Goal: Communication & Community: Ask a question

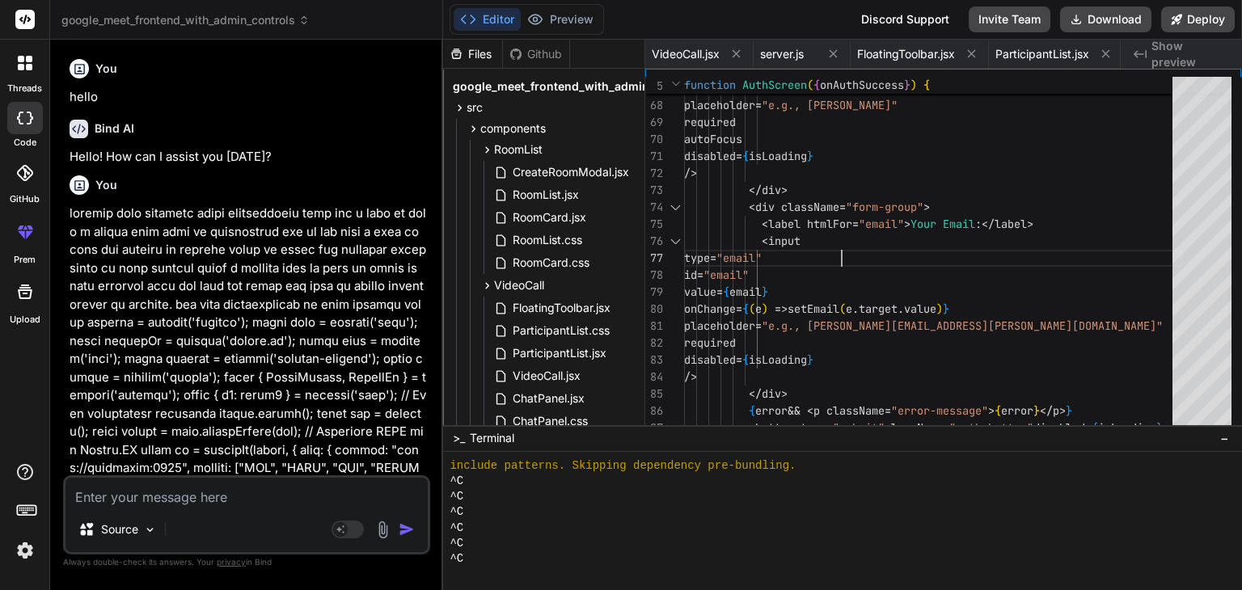
scroll to position [5804, 0]
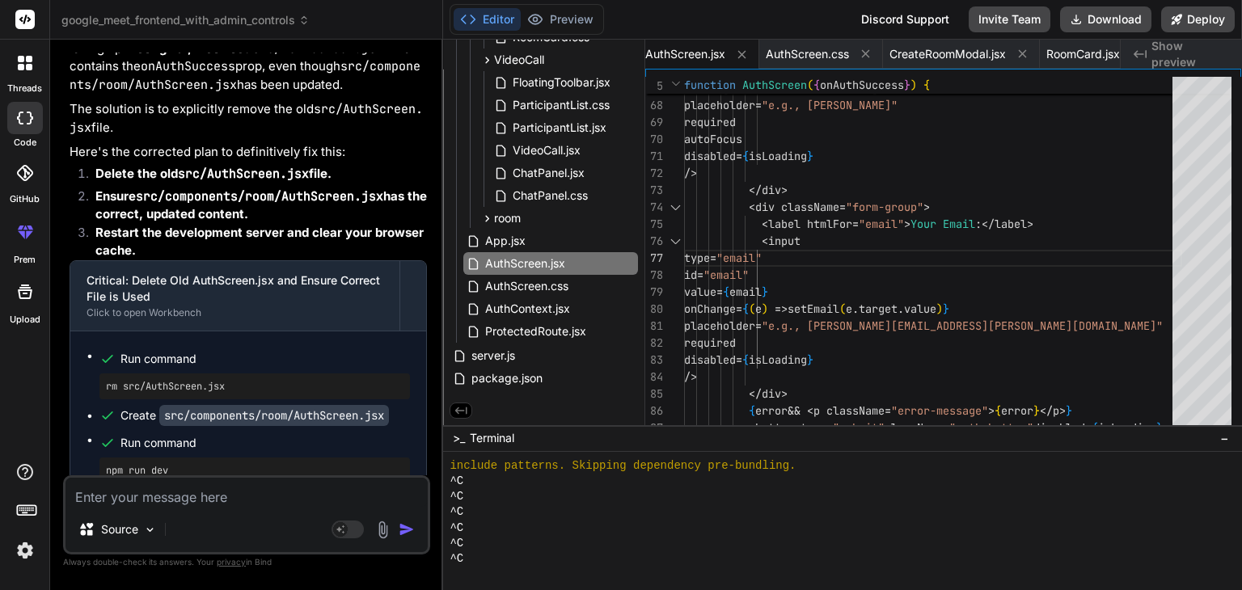
click at [127, 497] on textarea at bounding box center [246, 492] width 362 height 29
type textarea "t"
type textarea "x"
type textarea "th"
type textarea "x"
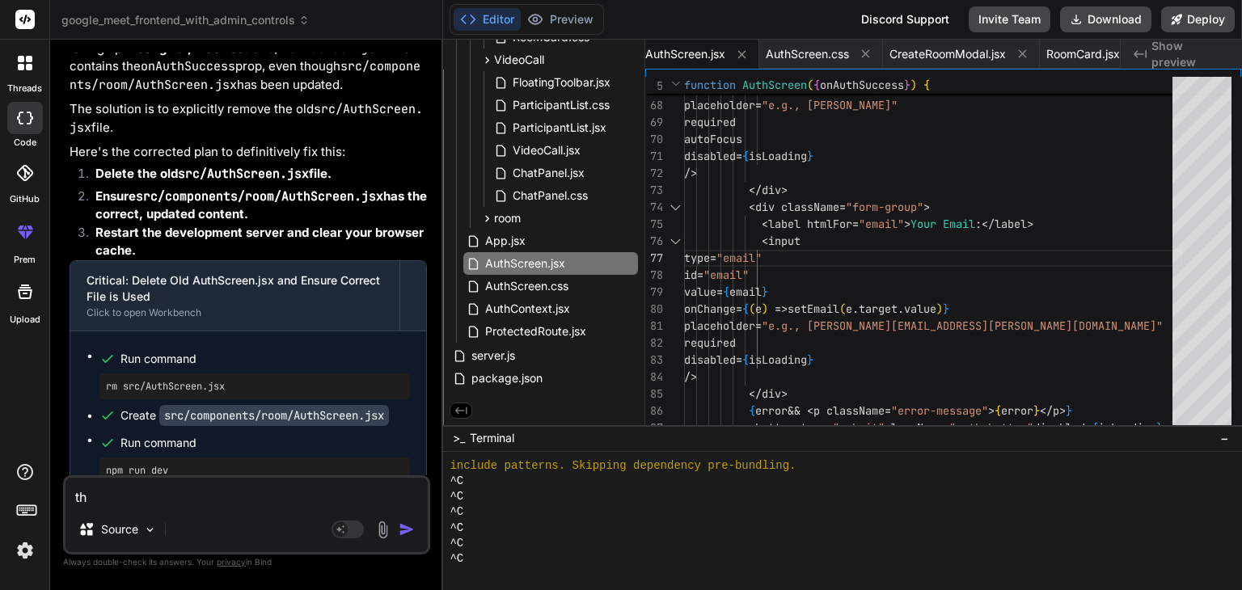
type textarea "thi"
type textarea "x"
type textarea "this"
type textarea "x"
type textarea "this"
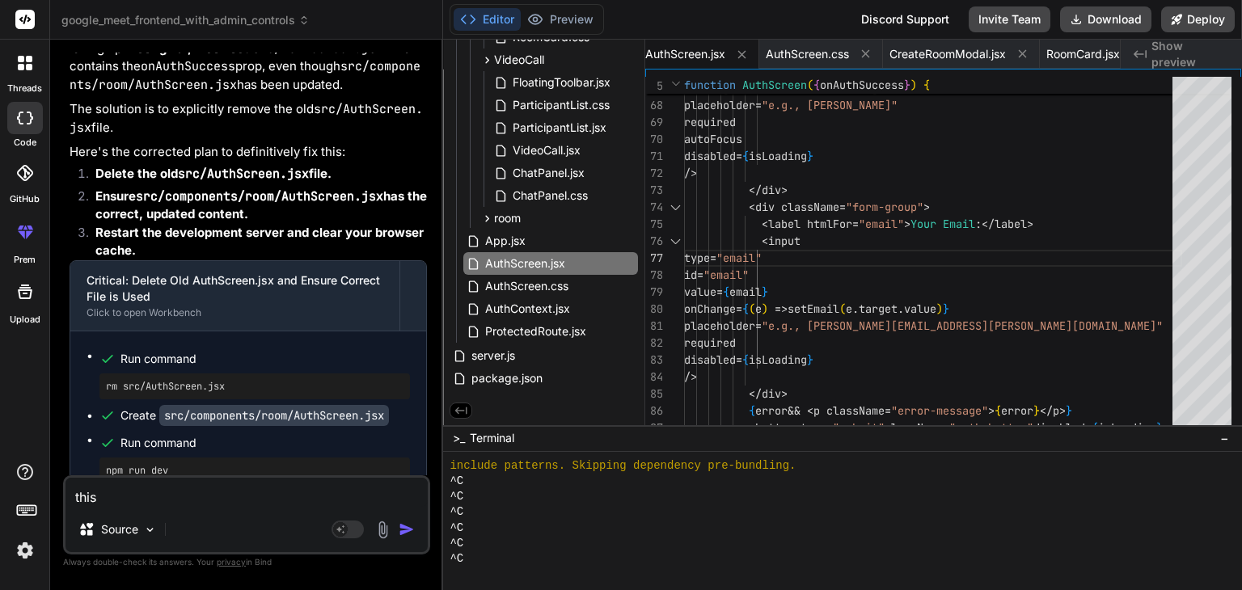
type textarea "x"
type textarea "this i"
type textarea "x"
type textarea "this is"
type textarea "x"
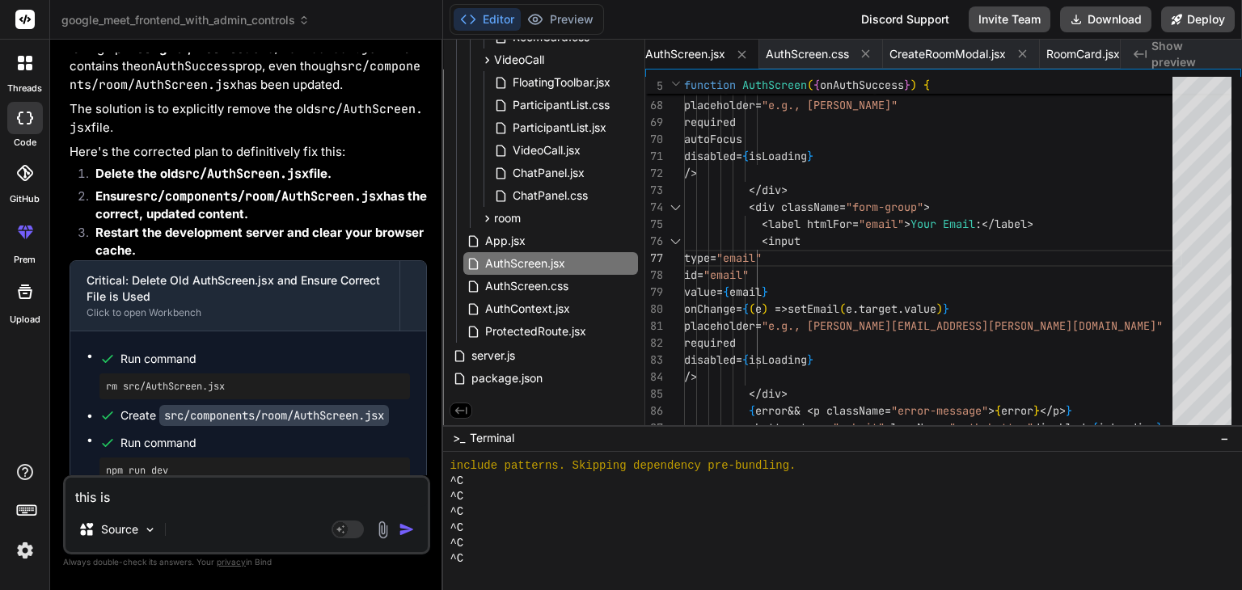
type textarea "this is"
type textarea "x"
type textarea "this is t"
type textarea "x"
type textarea "this is th"
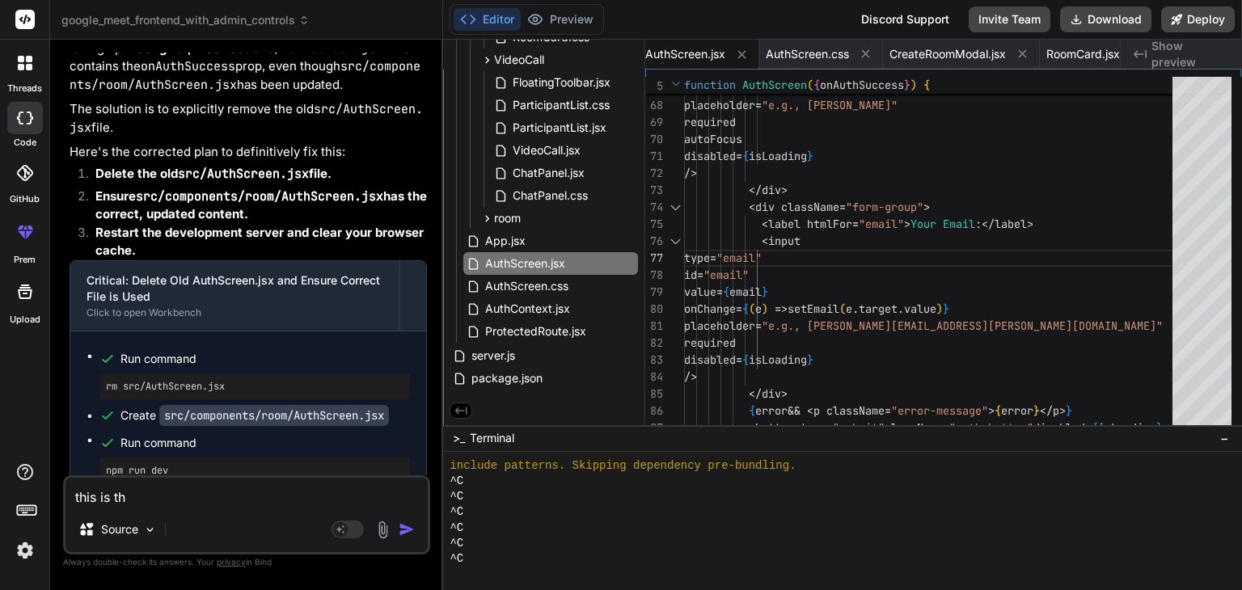
type textarea "x"
type textarea "this is the"
type textarea "x"
type textarea "this is the"
type textarea "x"
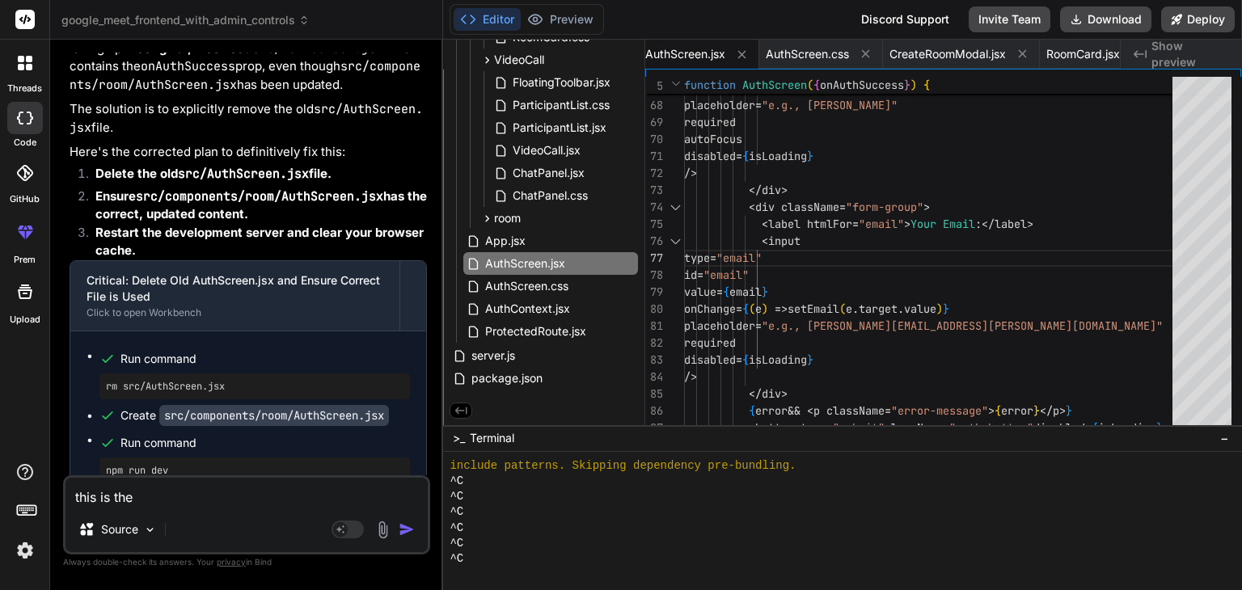
type textarea "this is the b"
type textarea "x"
type textarea "this is the ba"
type textarea "x"
type textarea "this is the bac"
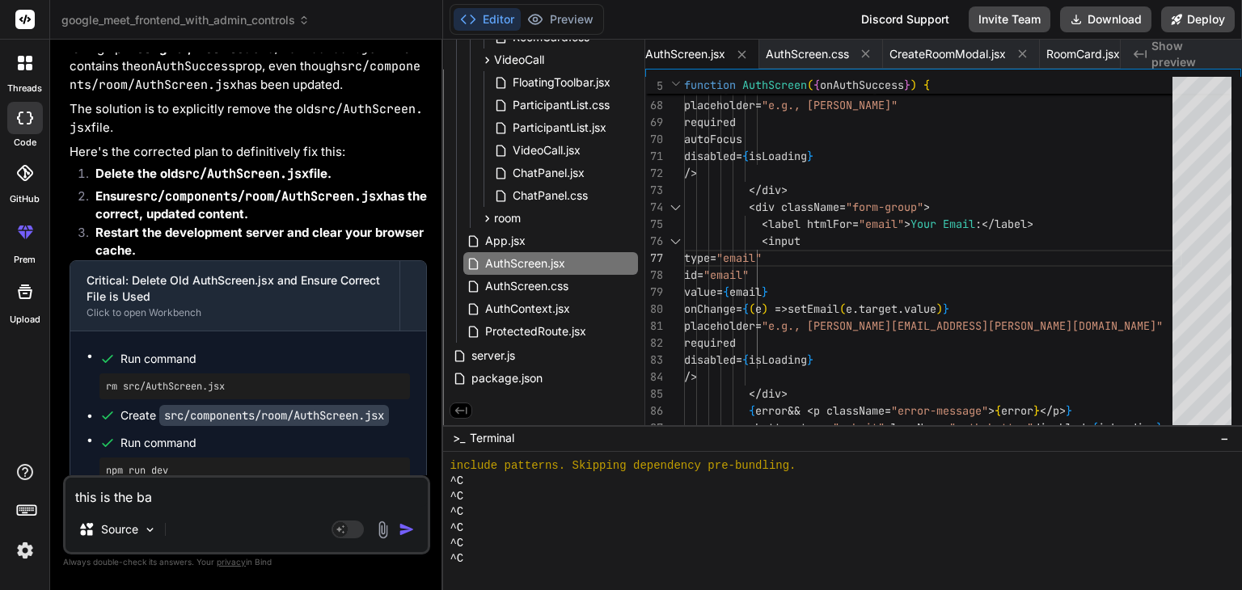
type textarea "x"
type textarea "this is the back"
type textarea "x"
type textarea "this is the [PERSON_NAME]"
type textarea "x"
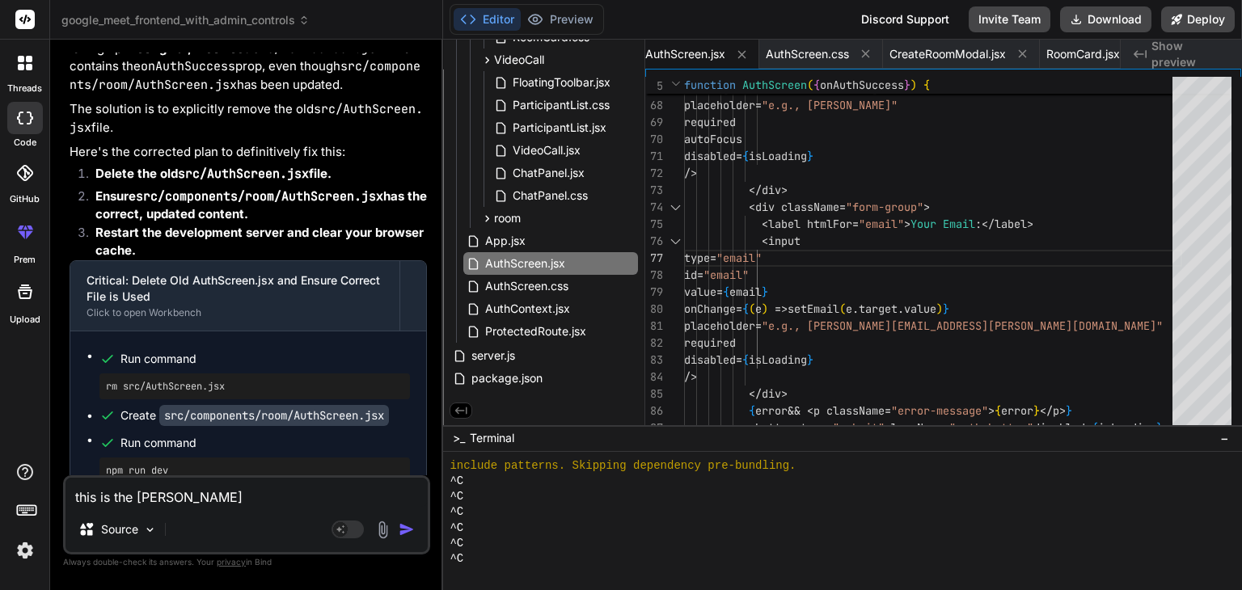
type textarea "this is the [PERSON_NAME]"
type textarea "x"
type textarea "this is the backend"
type textarea "x"
type textarea "this is the backend"
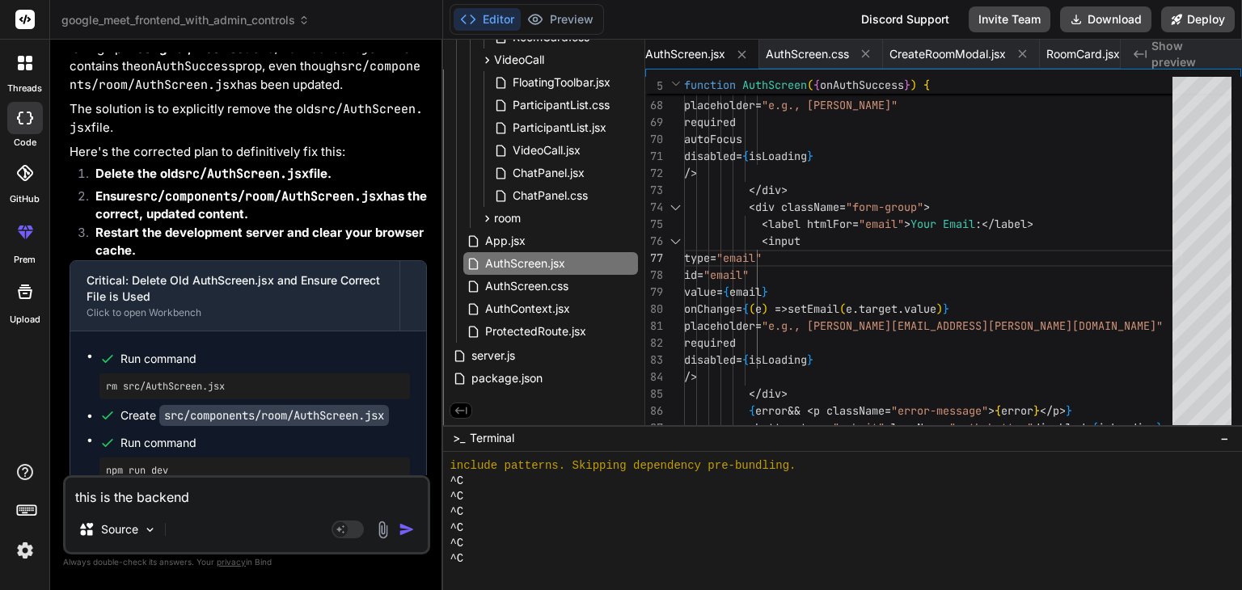
type textarea "x"
type textarea "this is the backend i"
type textarea "x"
type textarea "this is the backend i"
type textarea "x"
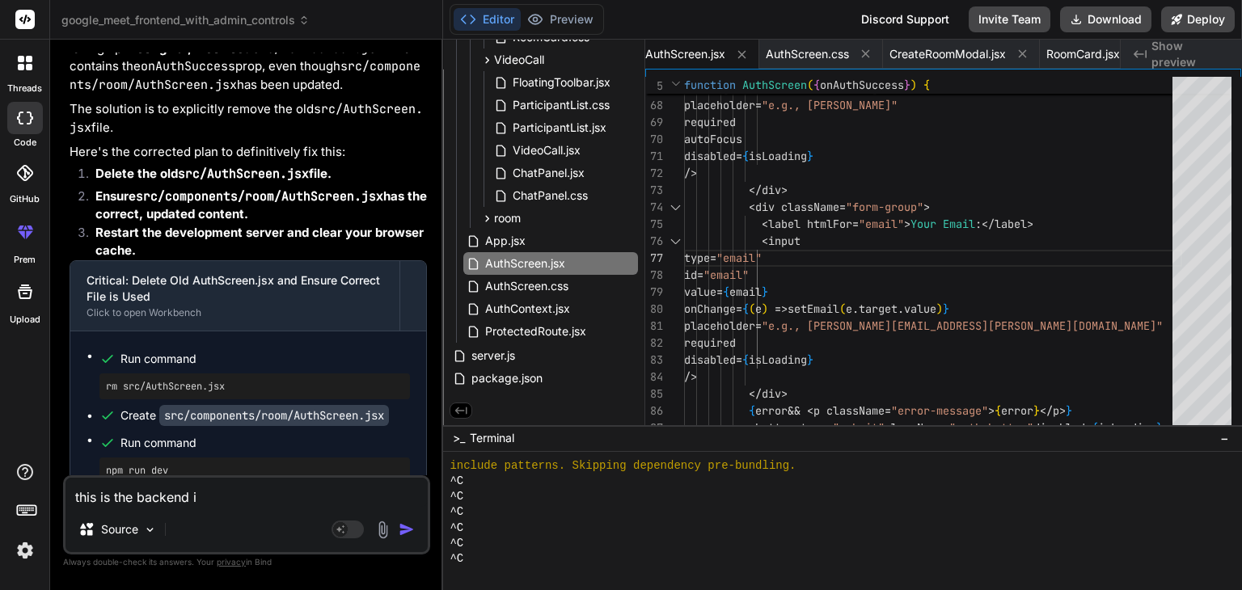
type textarea "this is the backend i u"
type textarea "x"
type textarea "this is the backend i up"
type textarea "x"
type textarea "this is the backend i upd"
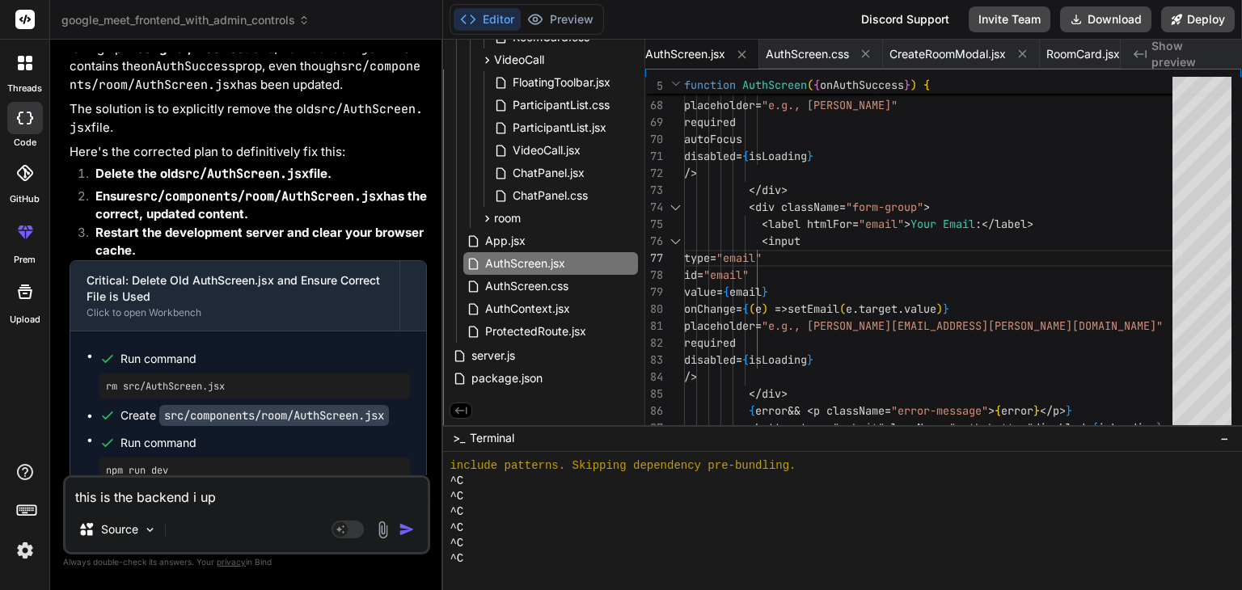
type textarea "x"
type textarea "this is the backend i upda"
type textarea "x"
type textarea "this is the backend i updat"
type textarea "x"
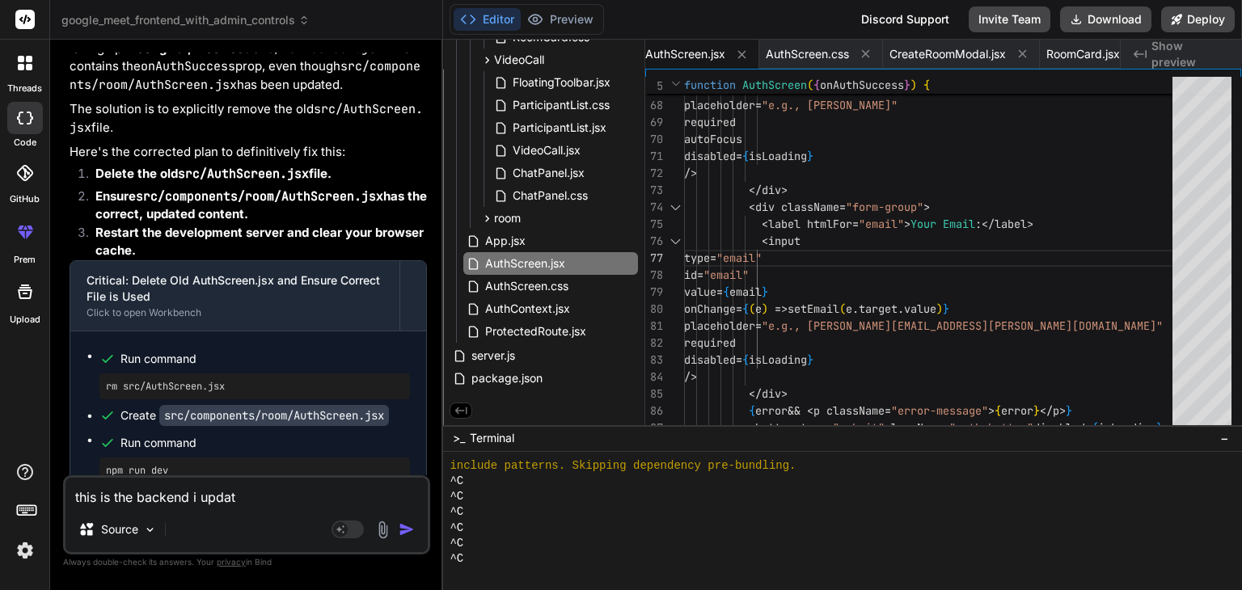
type textarea "this is the backend i update"
type textarea "x"
type textarea "this is the backend i updated"
type textarea "x"
type textarea "this is the backend i updated"
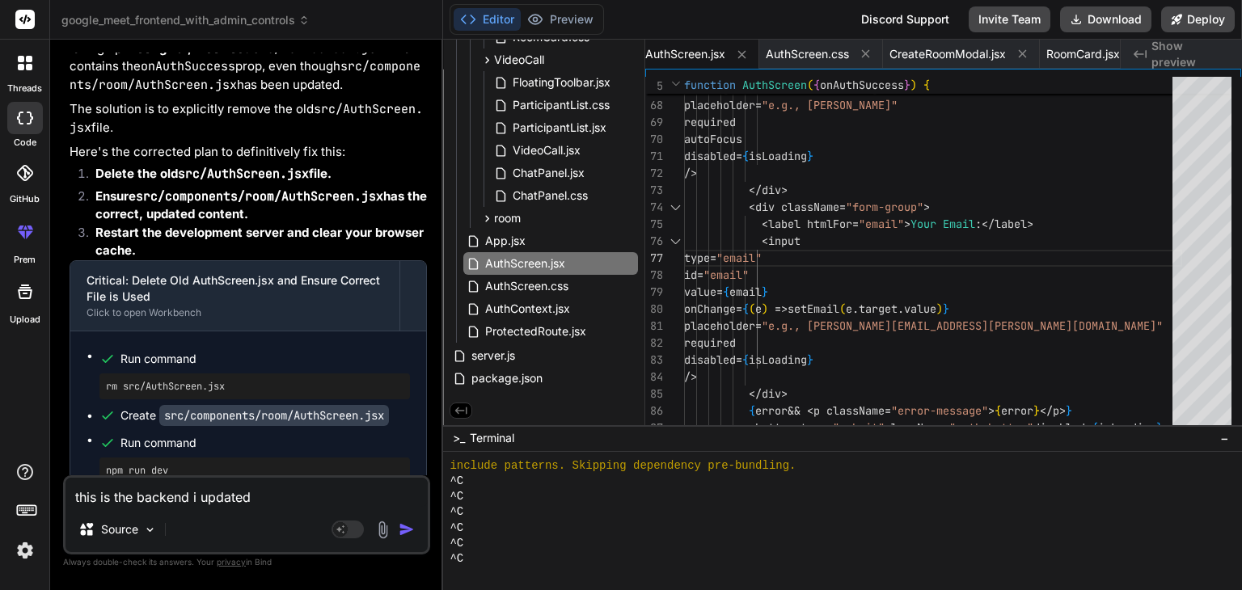
type textarea "x"
type textarea "this is the backend i updated p"
type textarea "x"
type textarea "this is the backend i updated pl"
type textarea "x"
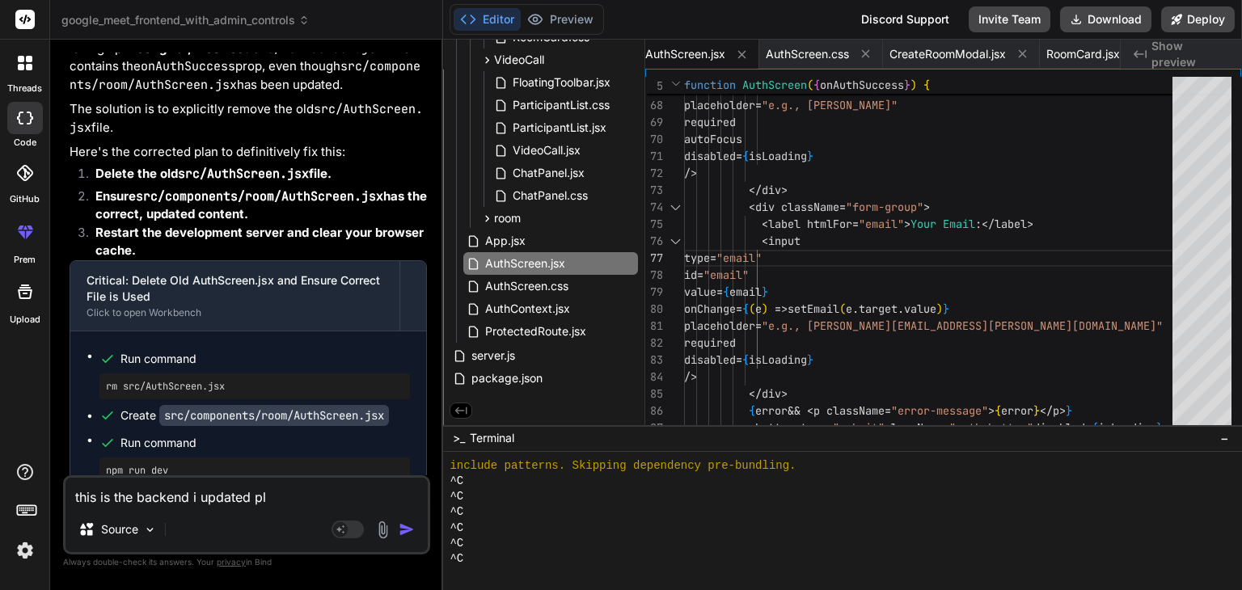
type textarea "this is the backend i updated ple"
type textarea "x"
type textarea "this is the backend i updated plea"
type textarea "x"
type textarea "this is the backend i updated pleas"
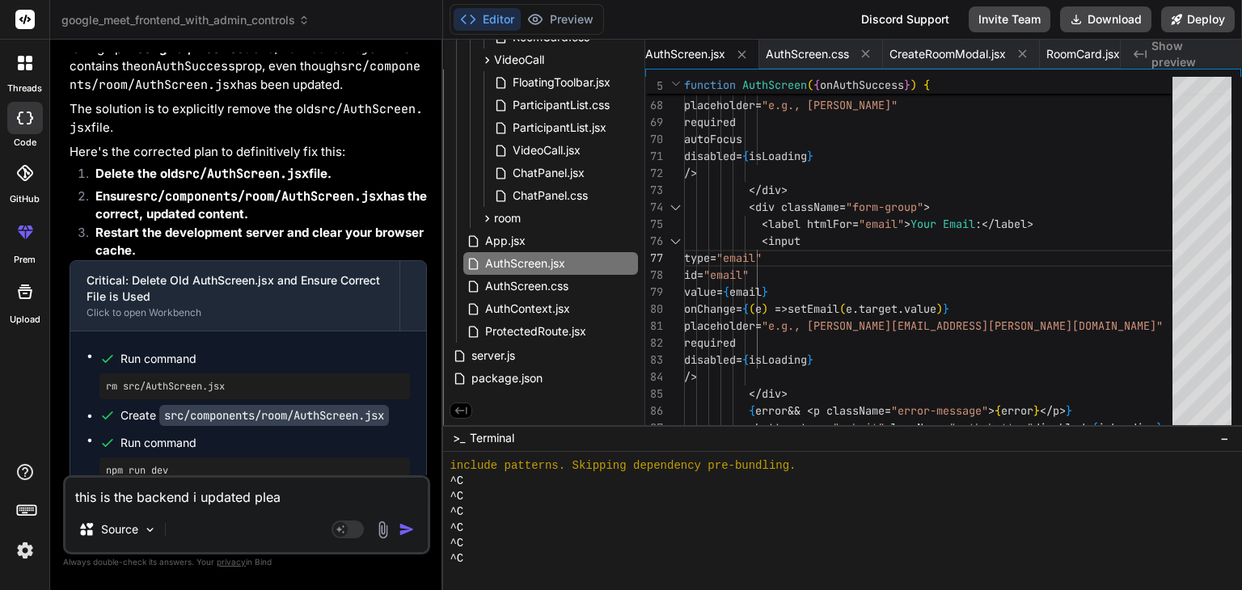
type textarea "x"
type textarea "this is the backend i updated please"
type textarea "x"
type textarea "this is the backend i updated please"
type textarea "x"
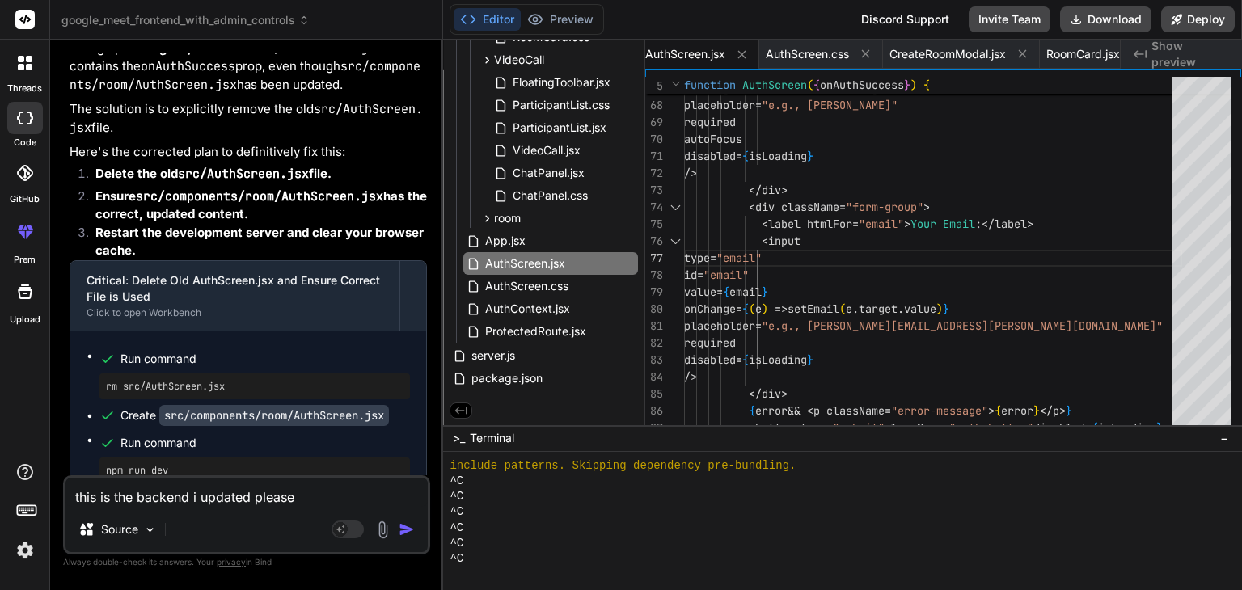
type textarea "this is the backend i updated please p"
type textarea "x"
type textarea "this is the backend i updated please pr"
type textarea "x"
type textarea "this is the backend i updated please pro"
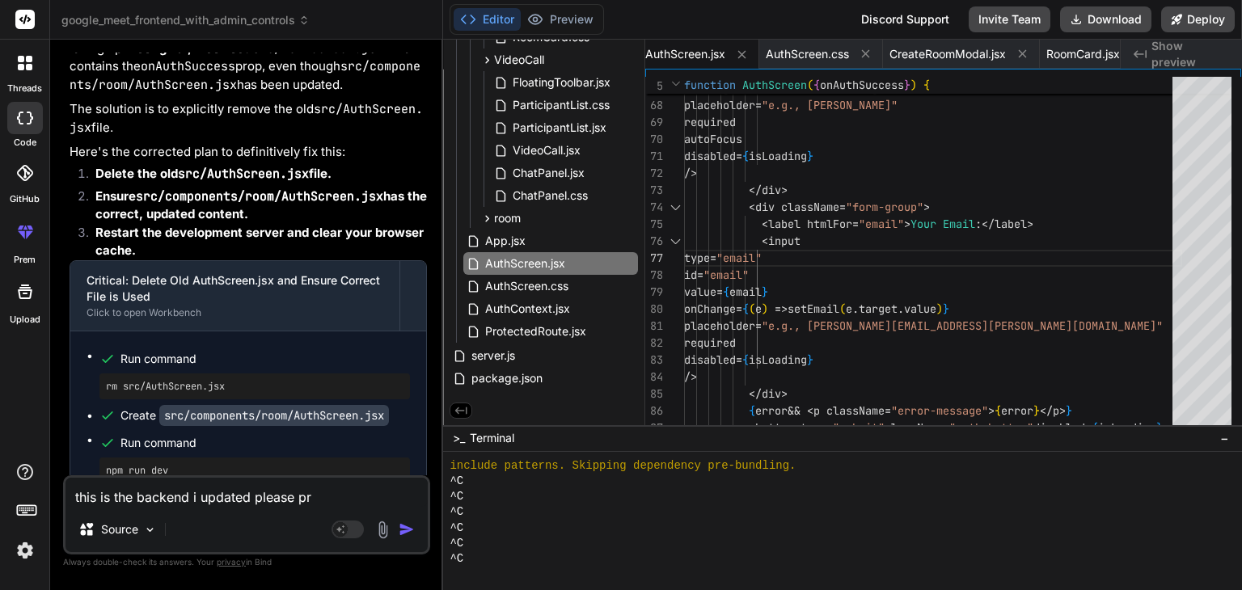
type textarea "x"
type textarea "this is the backend i updated please prov"
type textarea "x"
type textarea "this is the backend i updated please provi"
type textarea "x"
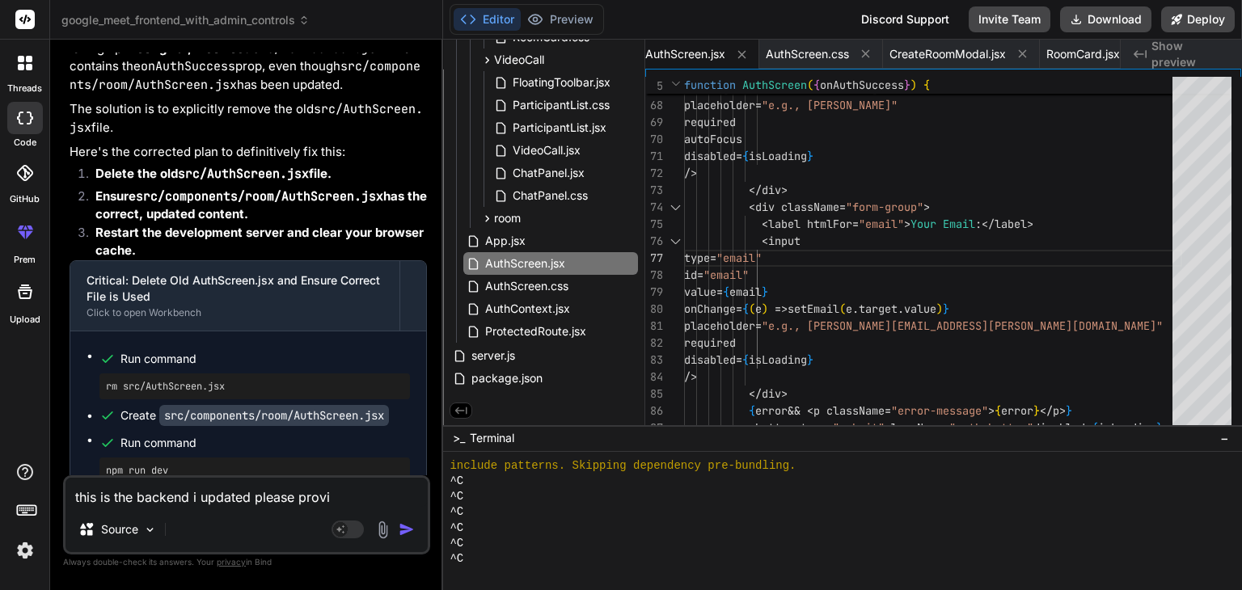
type textarea "this is the backend i updated please provid"
type textarea "x"
type textarea "this is the backend i updated please provide"
type textarea "x"
type textarea "this is the backend i updated please provide"
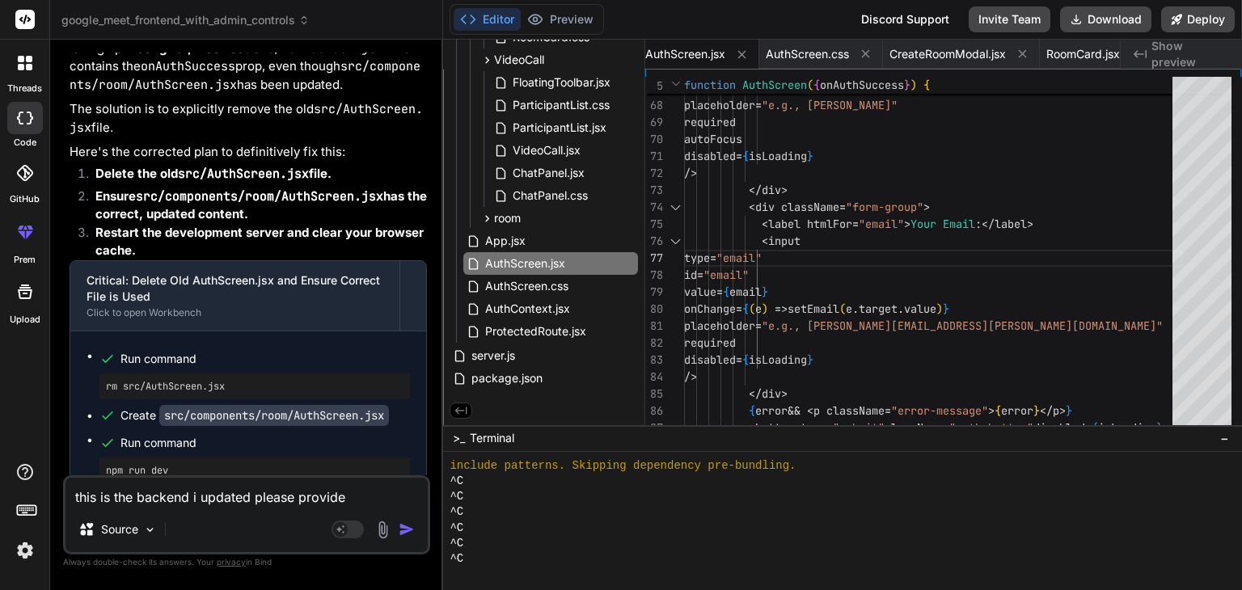
type textarea "x"
type textarea "this is the backend i updated please provide"
type textarea "x"
type textarea "this is the backend i updated please provid"
type textarea "x"
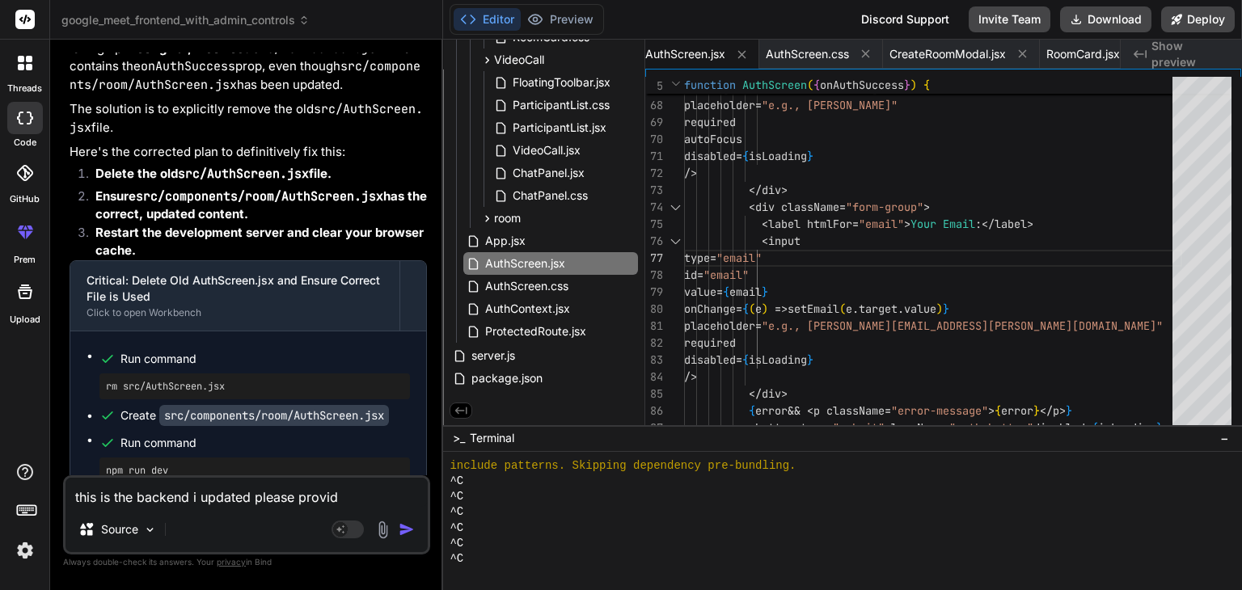
type textarea "this is the backend i updated please provi"
type textarea "x"
type textarea "this is the backend i updated please prov"
type textarea "x"
type textarea "this is the backend i updated please pro"
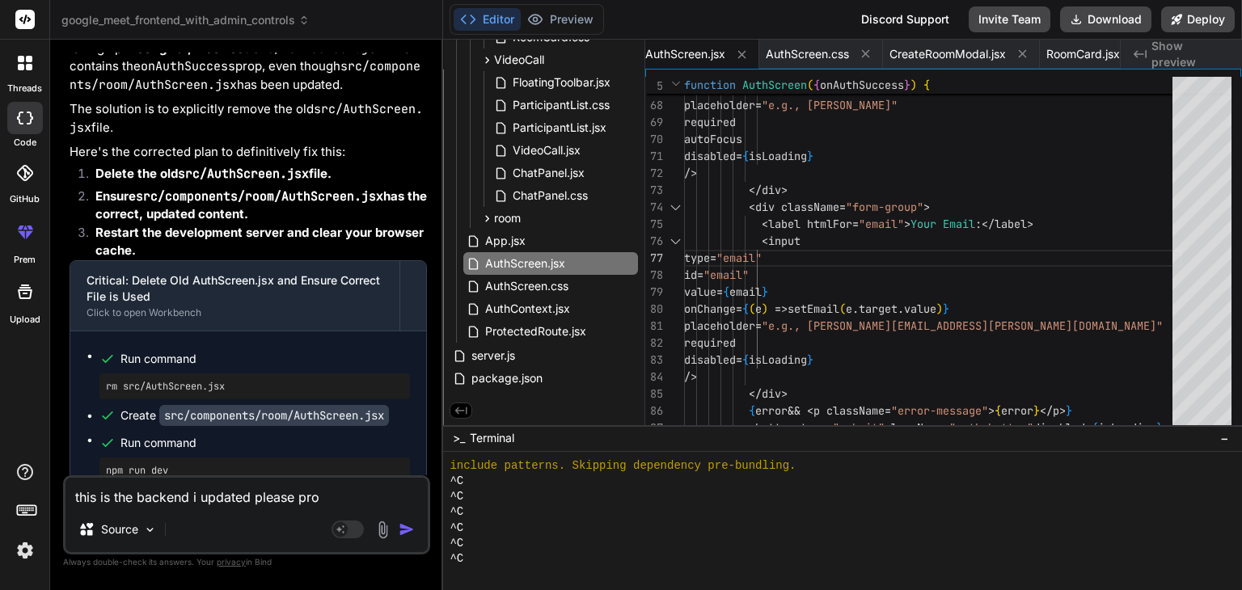
type textarea "x"
type textarea "this is the backend i updated please pr"
type textarea "x"
type textarea "this is the backend i updated please p"
type textarea "x"
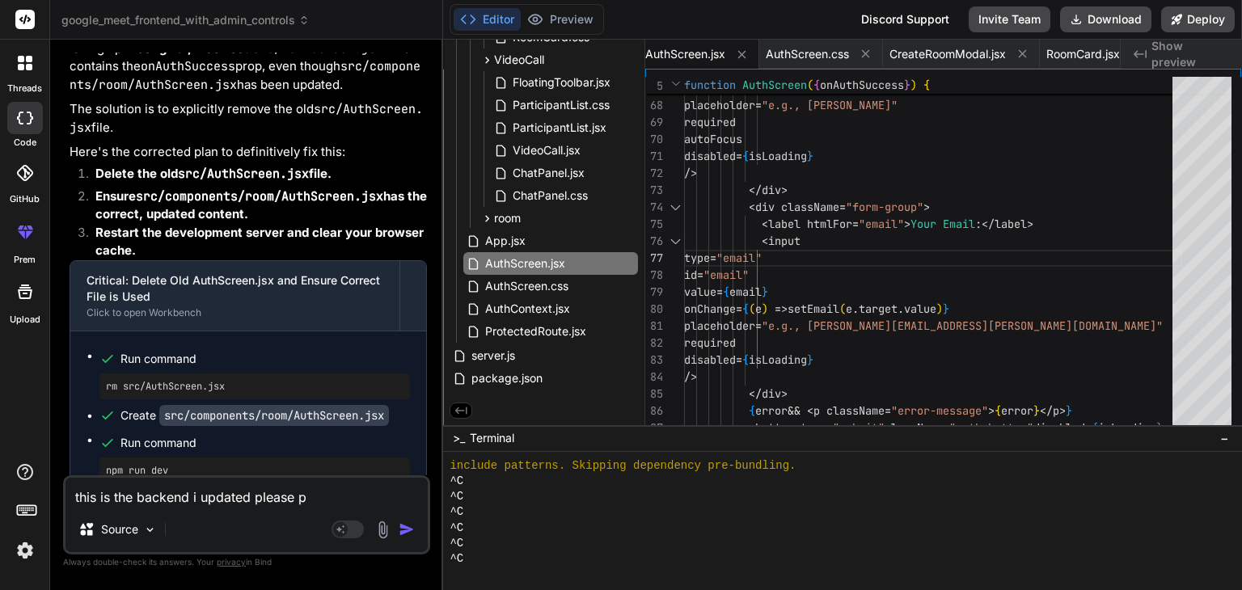
type textarea "this is the backend i updated please"
type textarea "x"
type textarea "this is the backend i updated please c"
type textarea "x"
type textarea "this is the backend i updated please ch"
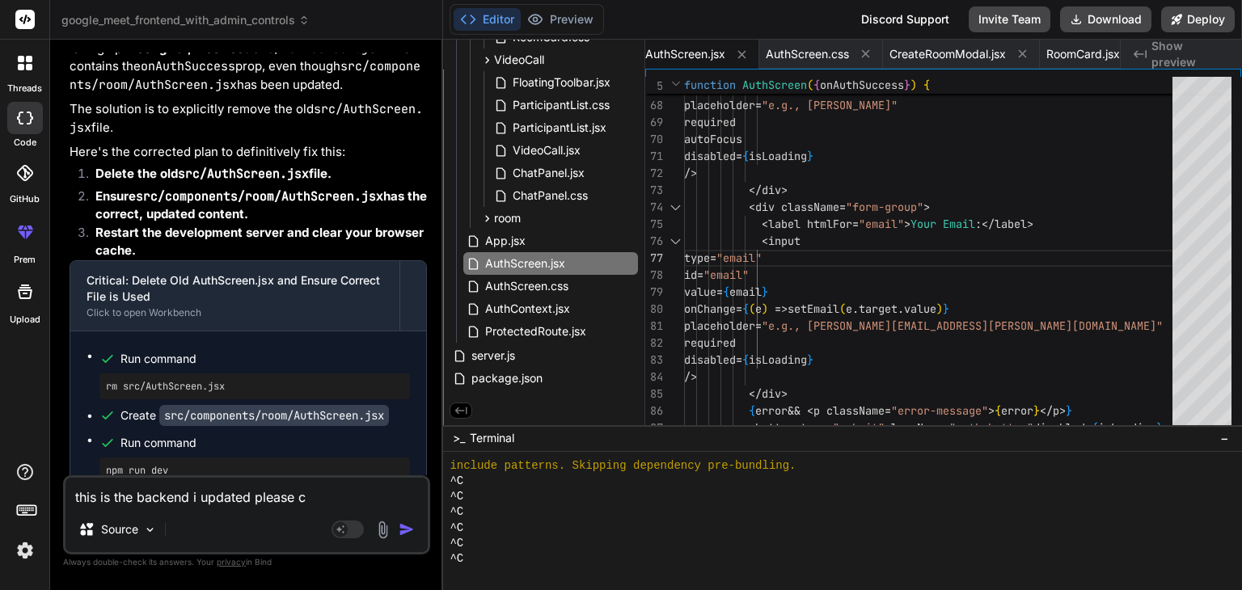
type textarea "x"
type textarea "this is the backend i updated please cha"
type textarea "x"
type textarea "this is the backend i updated please [PERSON_NAME]"
type textarea "x"
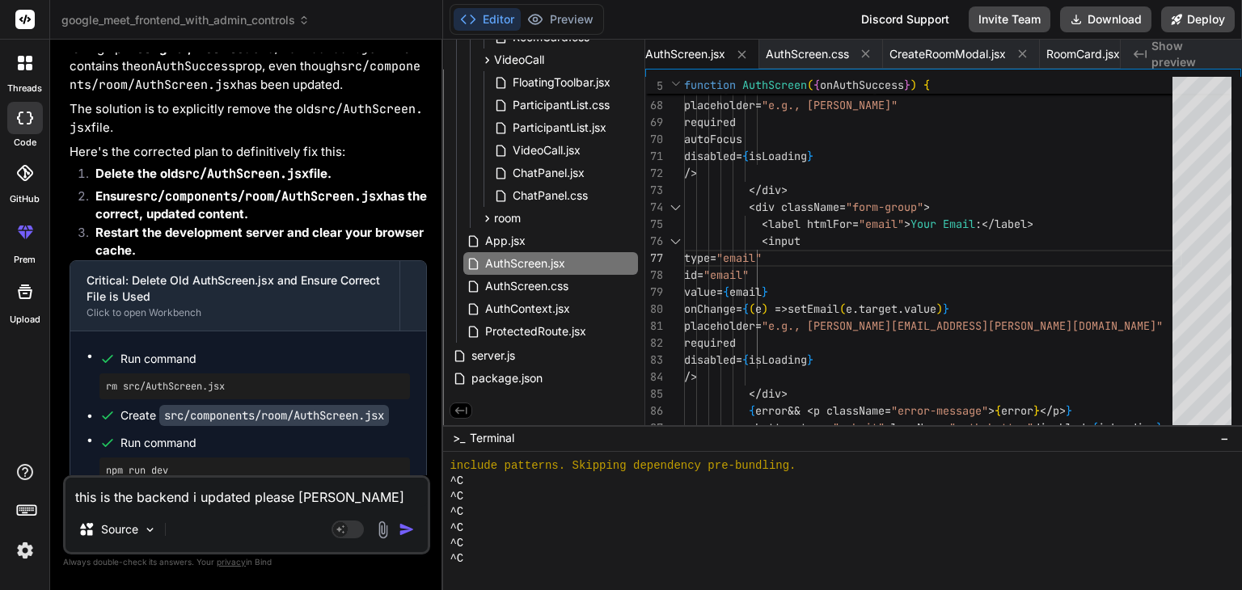
type textarea "this is the backend i updated please [PERSON_NAME]"
type textarea "x"
type textarea "this is the backend i updated please change"
type textarea "x"
type textarea "this is the backend i updated please change"
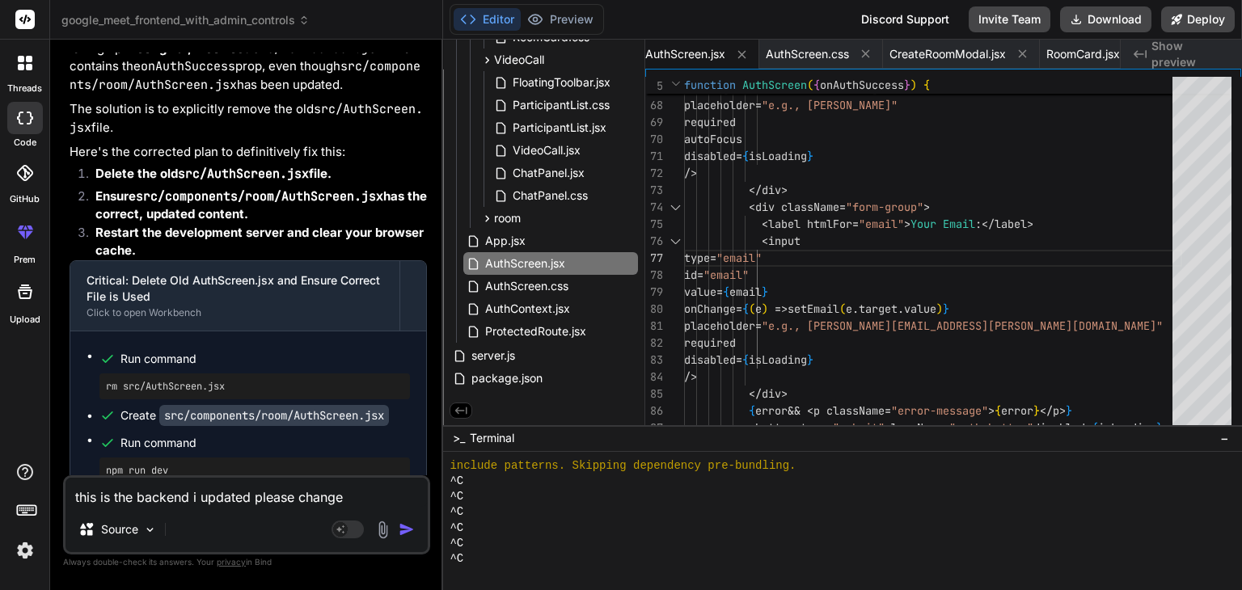
type textarea "x"
type textarea "this is the backend i updated please change f"
type textarea "x"
type textarea "this is the backend i updated please change fr"
type textarea "x"
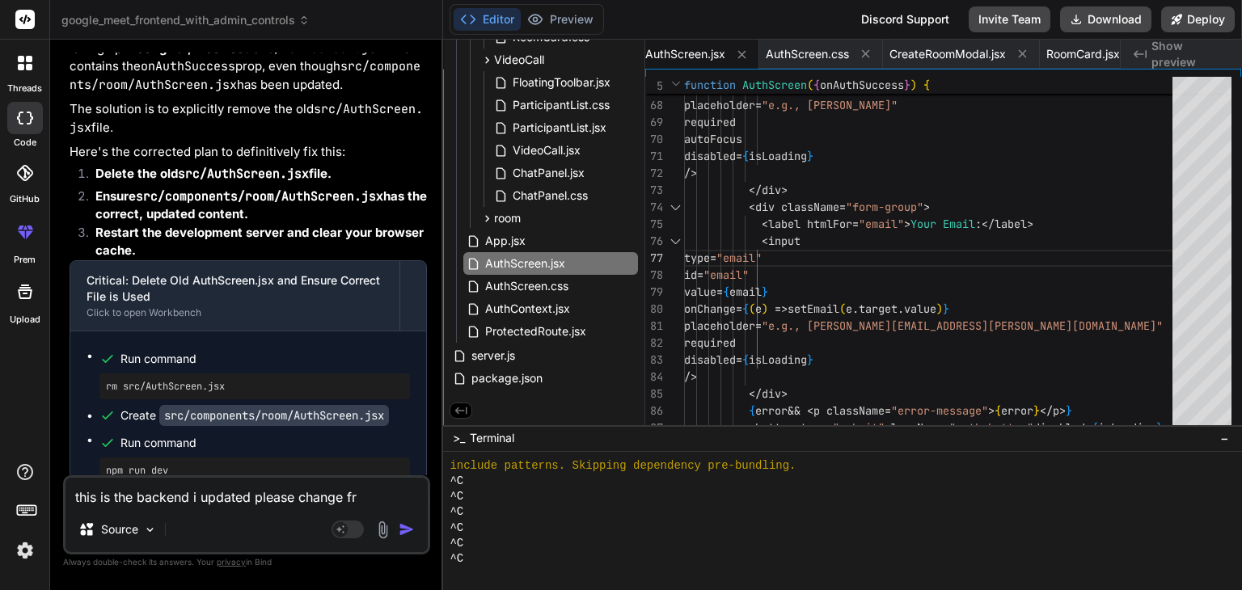
type textarea "this is the backend i updated please change fro"
type textarea "x"
type textarea "this is the backend i updated please change fron"
type textarea "x"
type textarea "this is the backend i updated please change front"
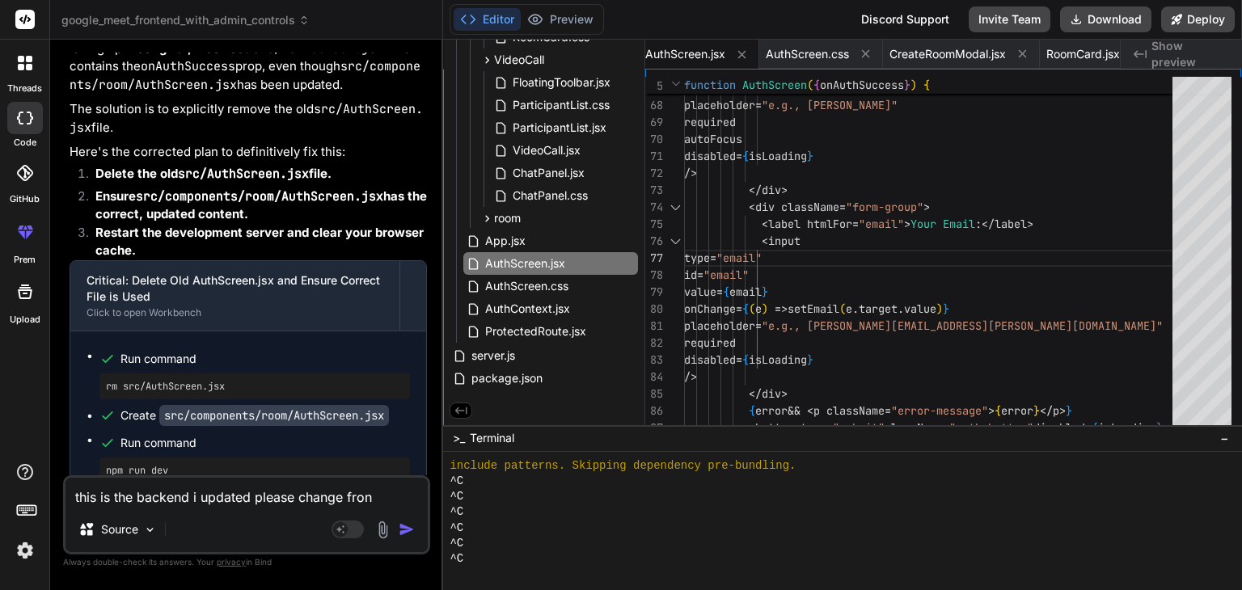
type textarea "x"
type textarea "this is the backend i updated please change fronte"
type textarea "x"
type textarea "this is the backend i updated please change fronten"
type textarea "x"
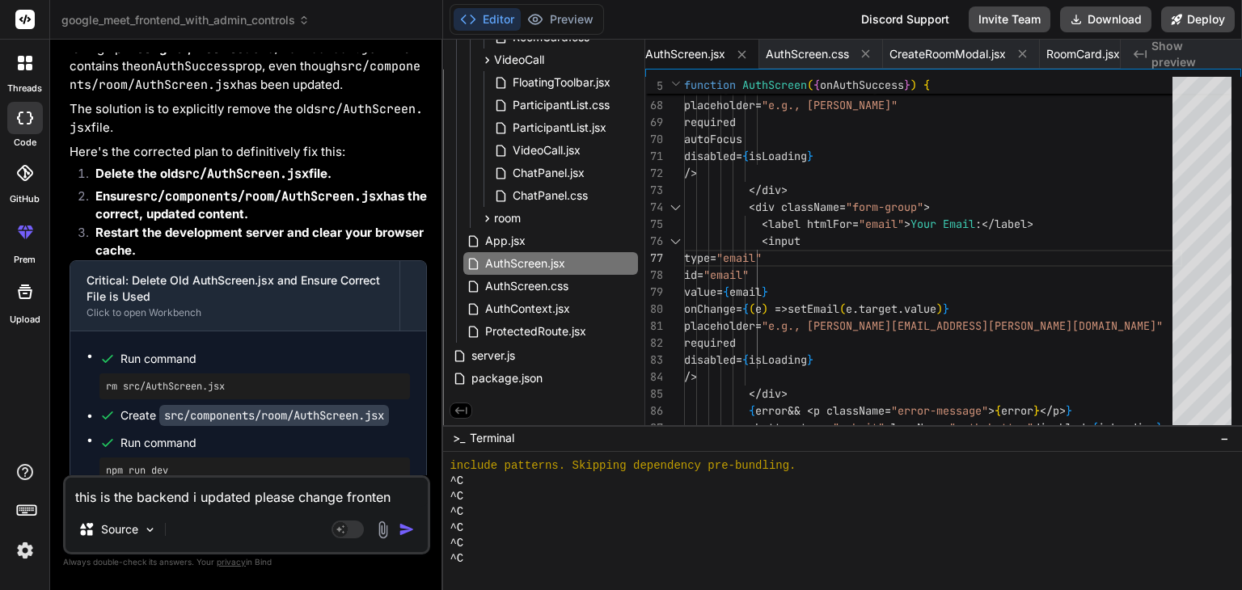
type textarea "this is the backend i updated please change frontend"
type textarea "x"
type textarea "this is the backend i updated please change frontend"
type textarea "x"
type textarea "this is the backend i updated please change frontend a"
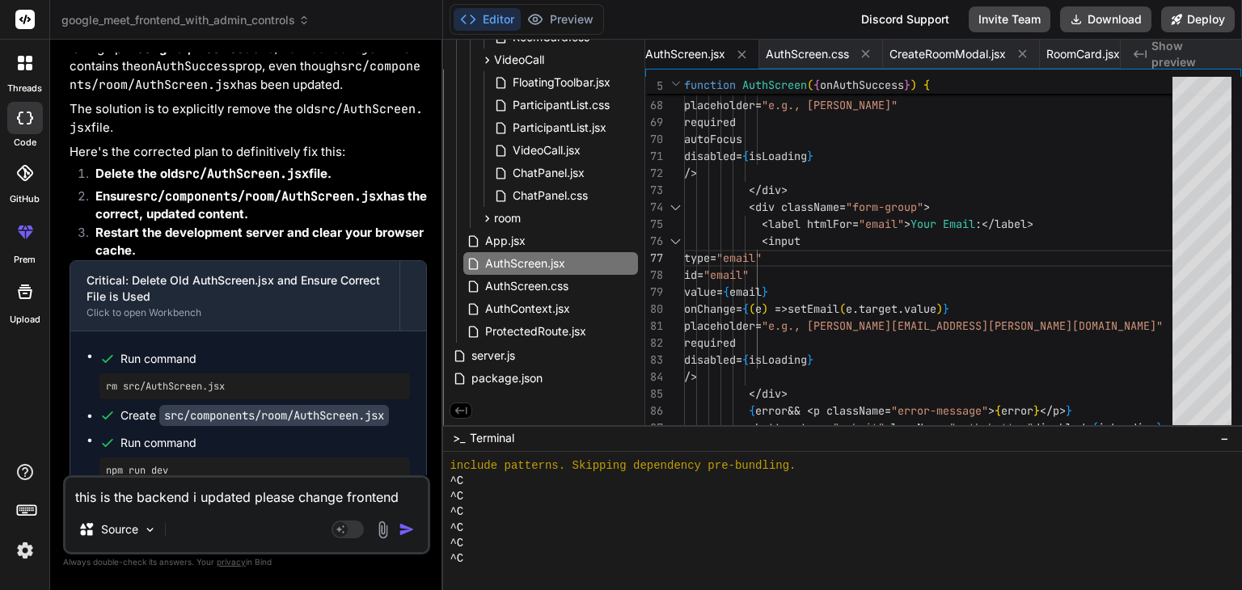
type textarea "x"
type textarea "this is the backend i updated please change frontend as"
type textarea "x"
type textarea "this is the backend i updated please change frontend as"
type textarea "x"
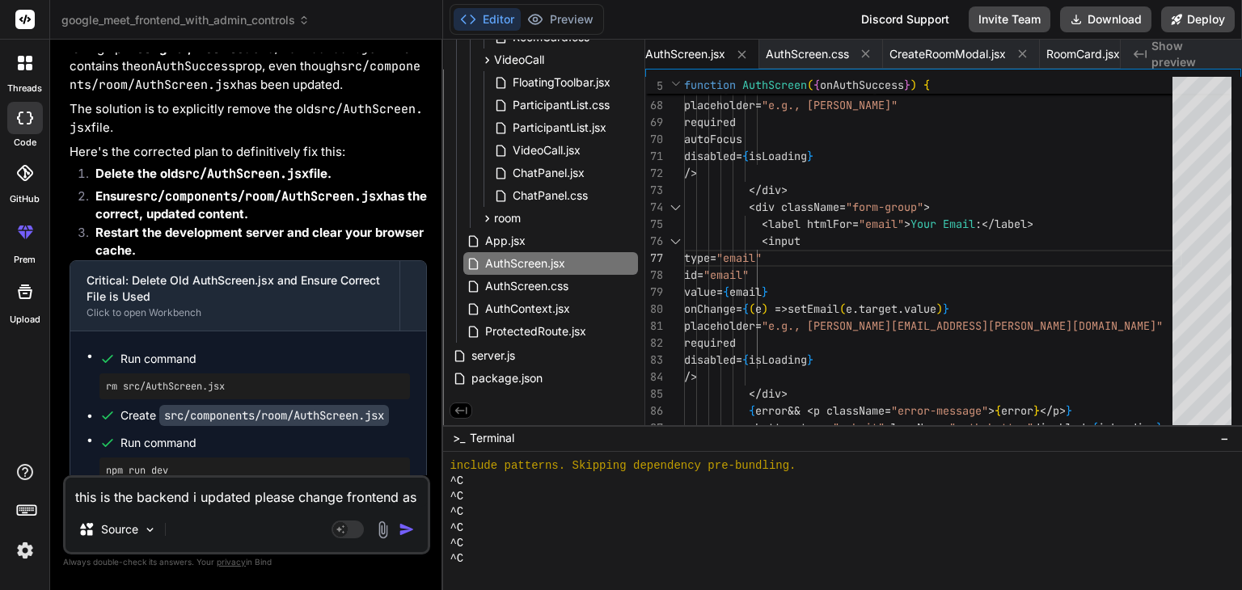
type textarea "this is the backend i updated please change frontend as p"
type textarea "x"
type textarea "this is the backend i updated please change frontend as pe"
type textarea "x"
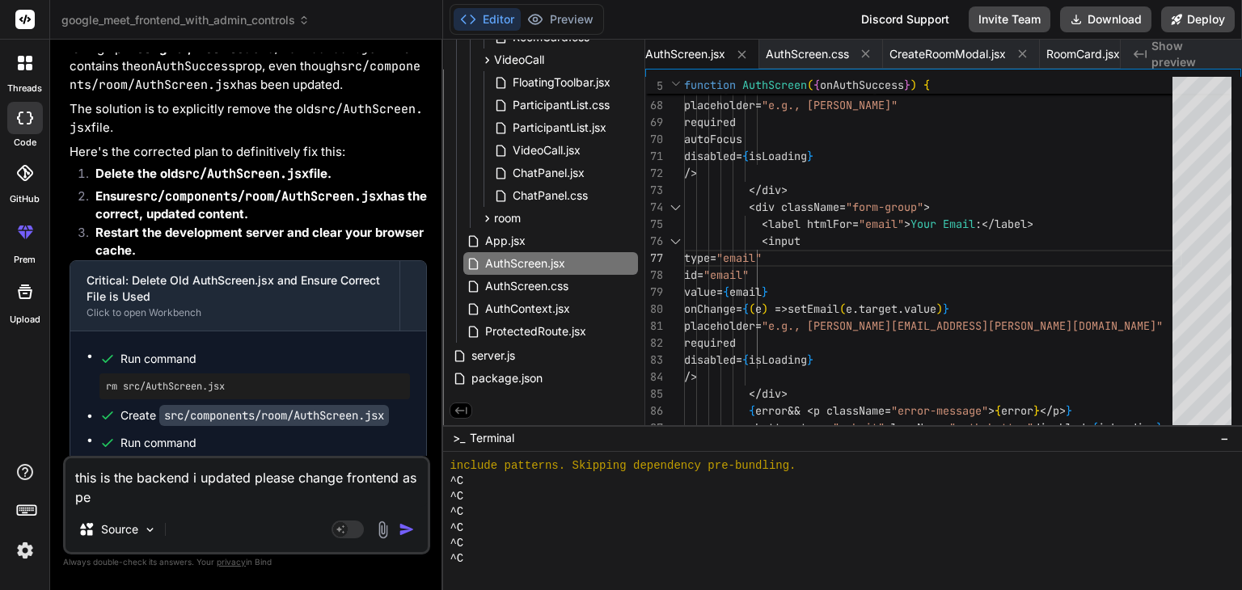
type textarea "this is the backend i updated please change frontend as per"
type textarea "x"
type textarea "this is the backend i updated please change frontend as per,"
type textarea "x"
type textarea "this is the backend i updated please change frontend as per,"
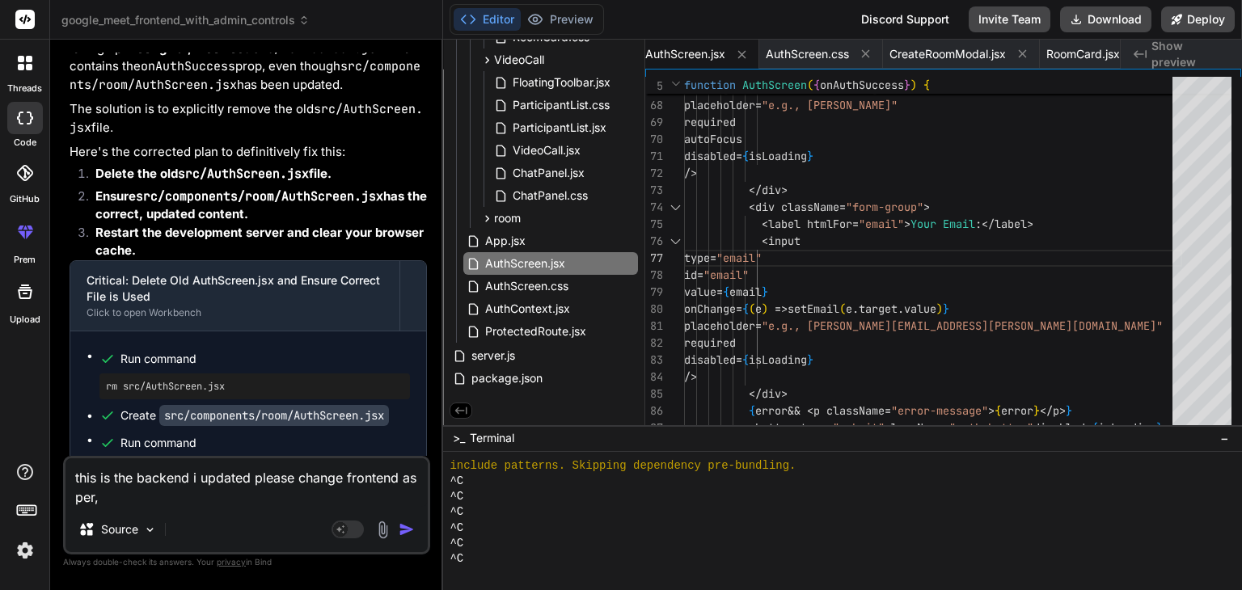
type textarea "x"
type textarea "this is the backend i updated please change frontend as per, w"
type textarea "x"
type textarea "this is the backend i updated please change frontend as per, wh"
type textarea "x"
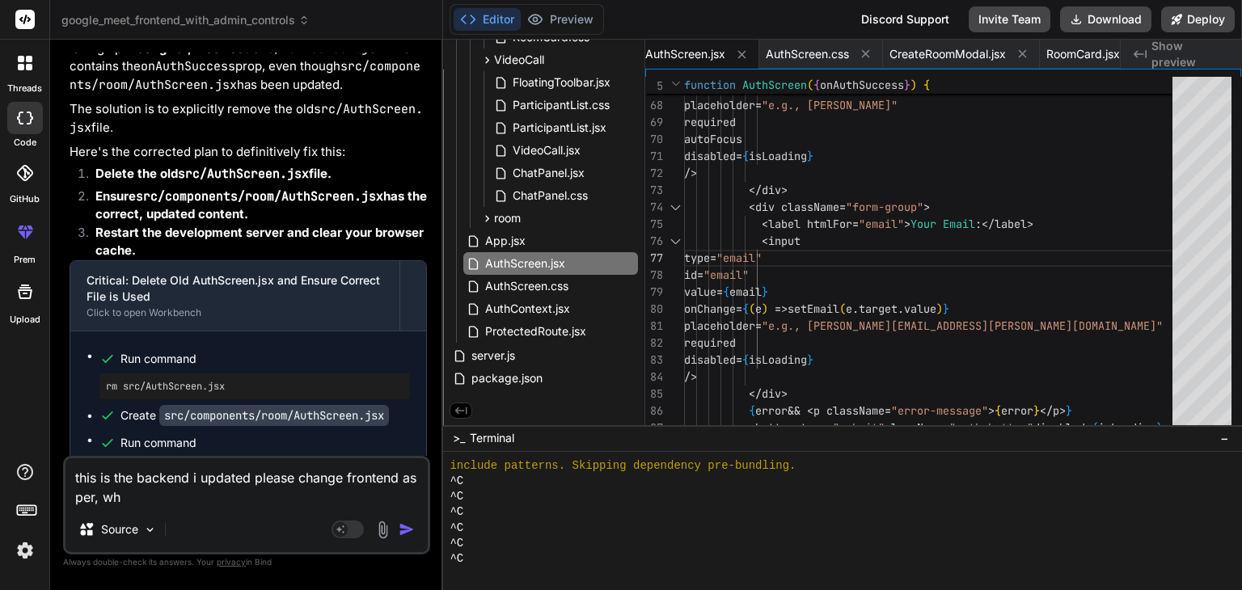
type textarea "this is the backend i updated please change frontend as per, whe"
type textarea "x"
type textarea "this is the backend i updated please change frontend as per, when"
type textarea "x"
type textarea "this is the backend i updated please change frontend as per, when"
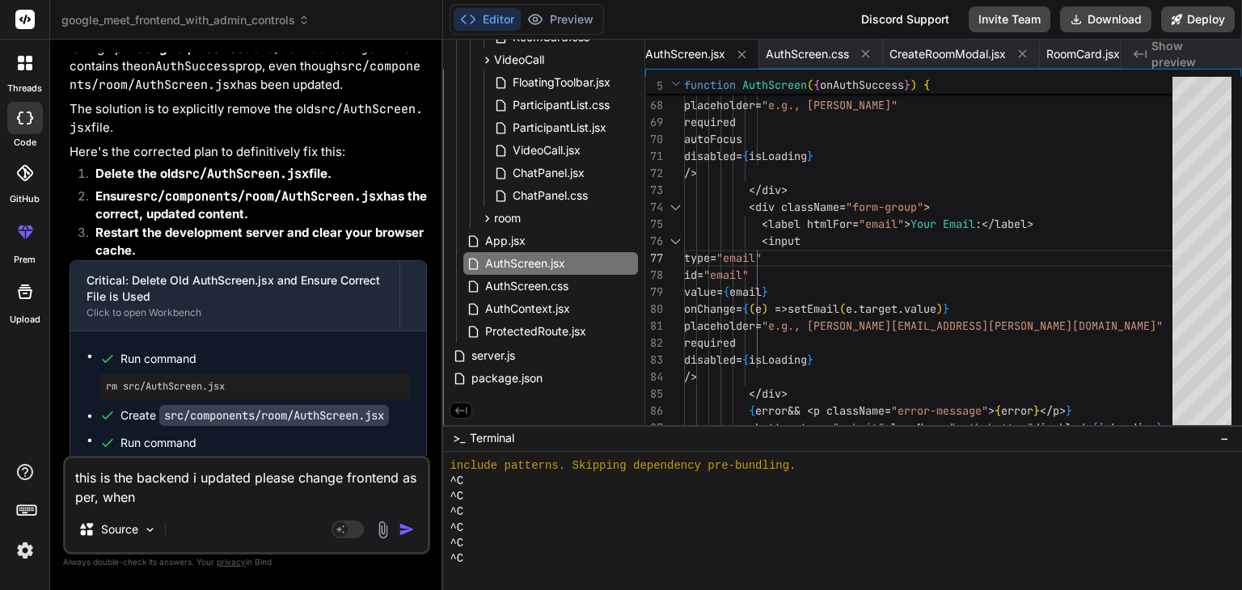
type textarea "x"
type textarea "this is the backend i updated please change frontend as per, when u"
type textarea "x"
type textarea "this is the backend i updated please change frontend as per, when us"
type textarea "x"
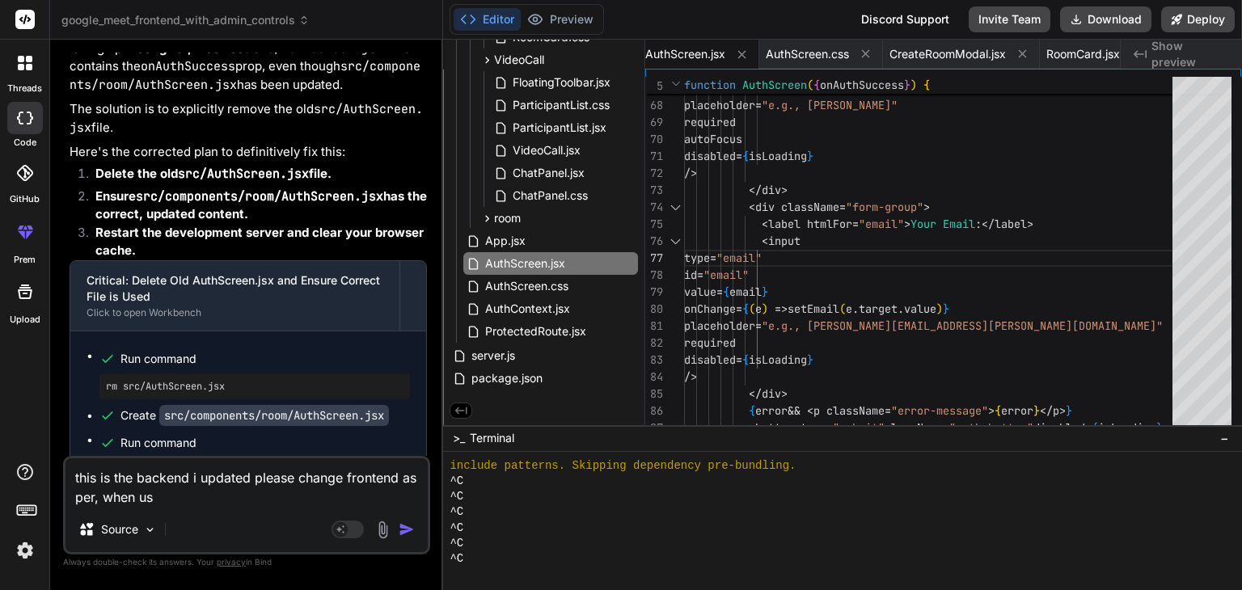
type textarea "this is the backend i updated please change frontend as per, when use"
type textarea "x"
type textarea "this is the backend i updated please change frontend as per, when user"
type textarea "x"
type textarea "this is the backend i updated please change frontend as per, when user"
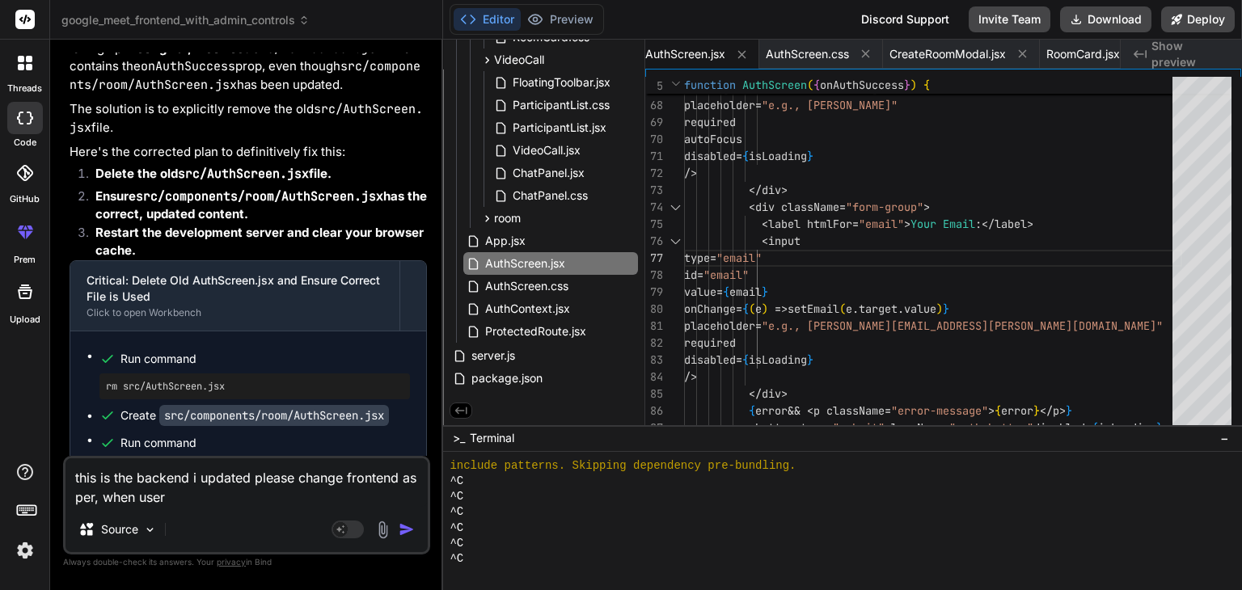
type textarea "x"
type textarea "this is the backend i updated please change frontend as per, when user l"
type textarea "x"
type textarea "this is the backend i updated please change frontend as per, when user lo"
type textarea "x"
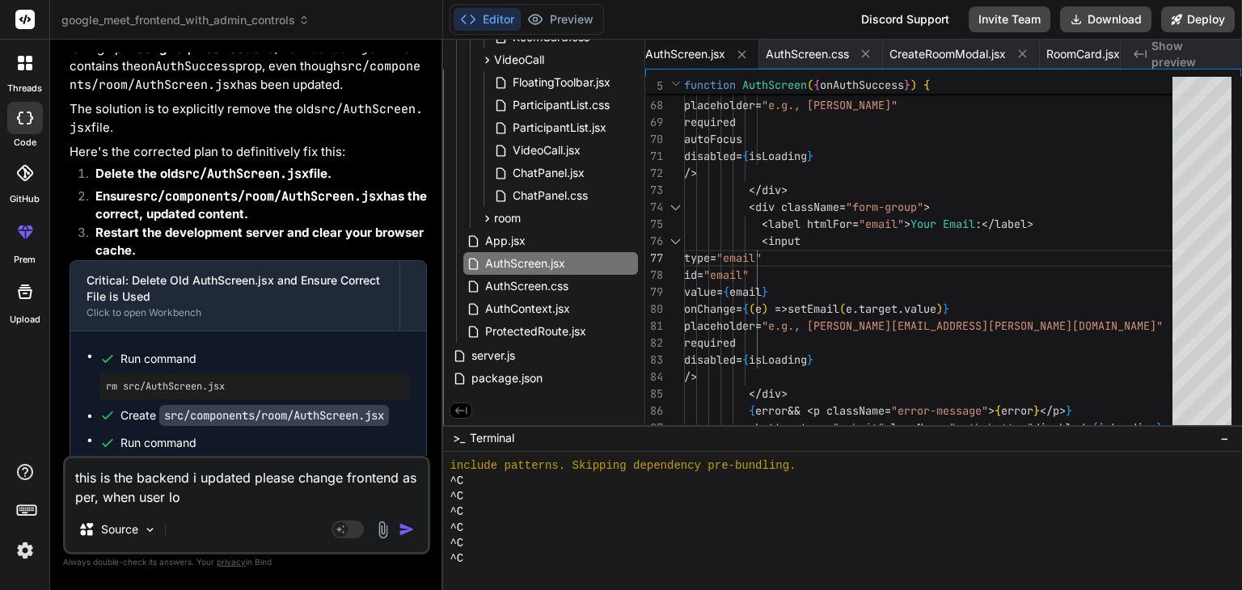
type textarea "this is the backend i updated please change frontend as per, when user log"
type textarea "x"
type textarea "this is the backend i updated please change frontend as per, when user logi"
type textarea "x"
type textarea "this is the backend i updated please change frontend as per, when user login"
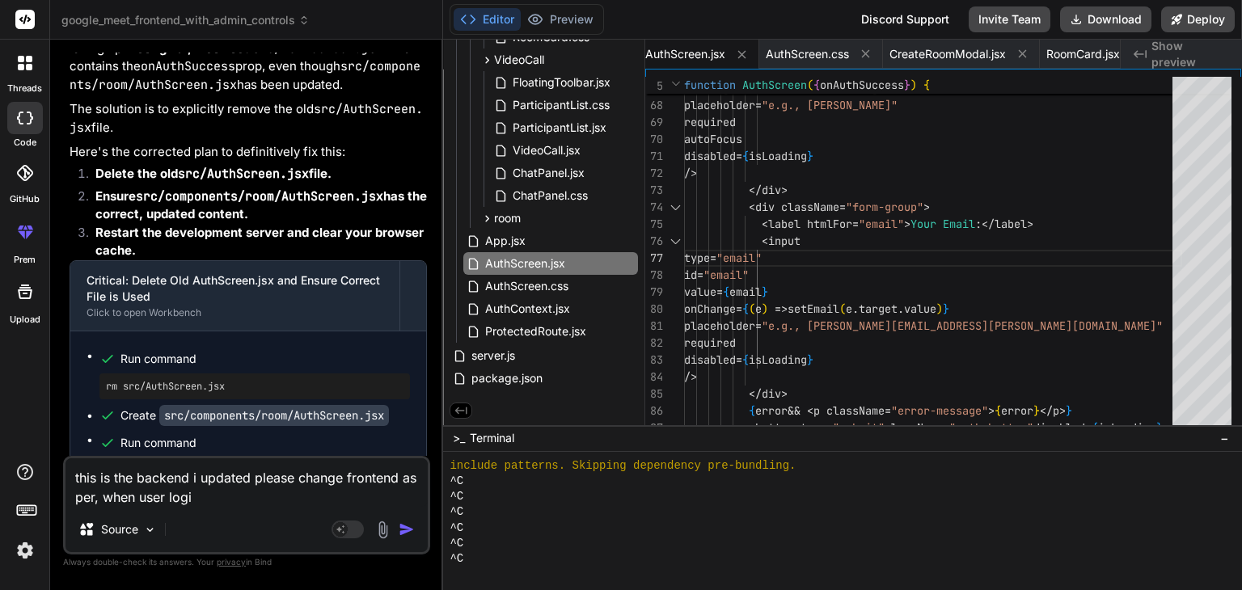
type textarea "x"
type textarea "this is the backend i updated please change frontend as per, when user logins"
type textarea "x"
type textarea "this is the backend i updated please change frontend as per, when user logins"
type textarea "x"
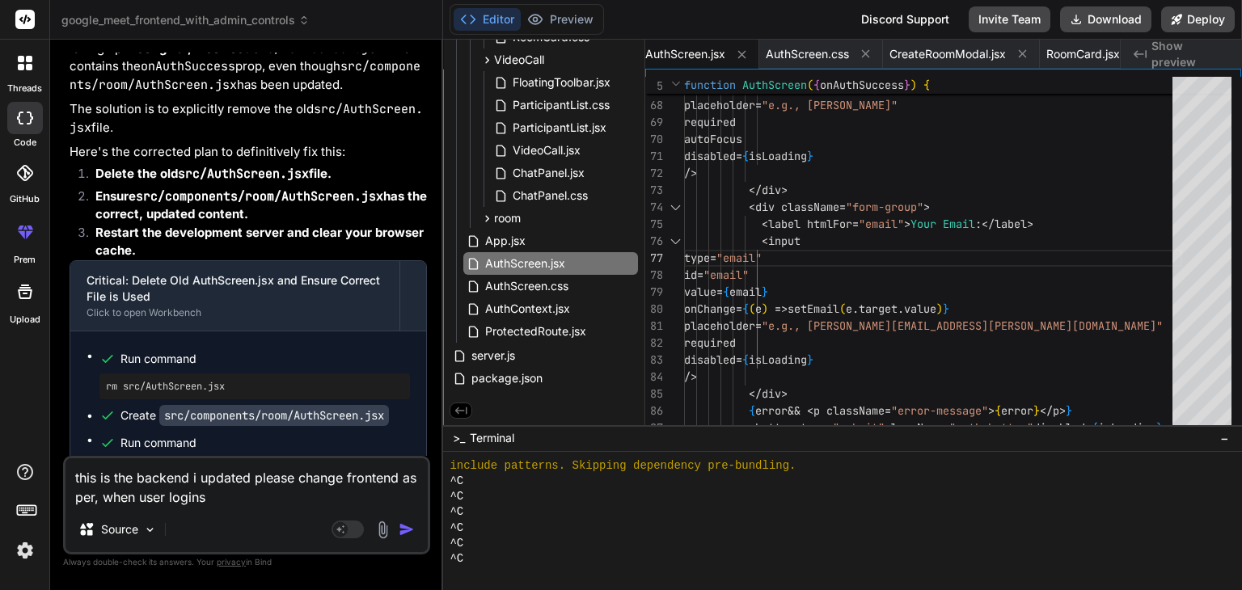
type textarea "this is the backend i updated please change frontend as per, when user logins t"
type textarea "x"
type textarea "this is the backend i updated please change frontend as per, when user logins th"
type textarea "x"
type textarea "this is the backend i updated please change frontend as per, when user logins t…"
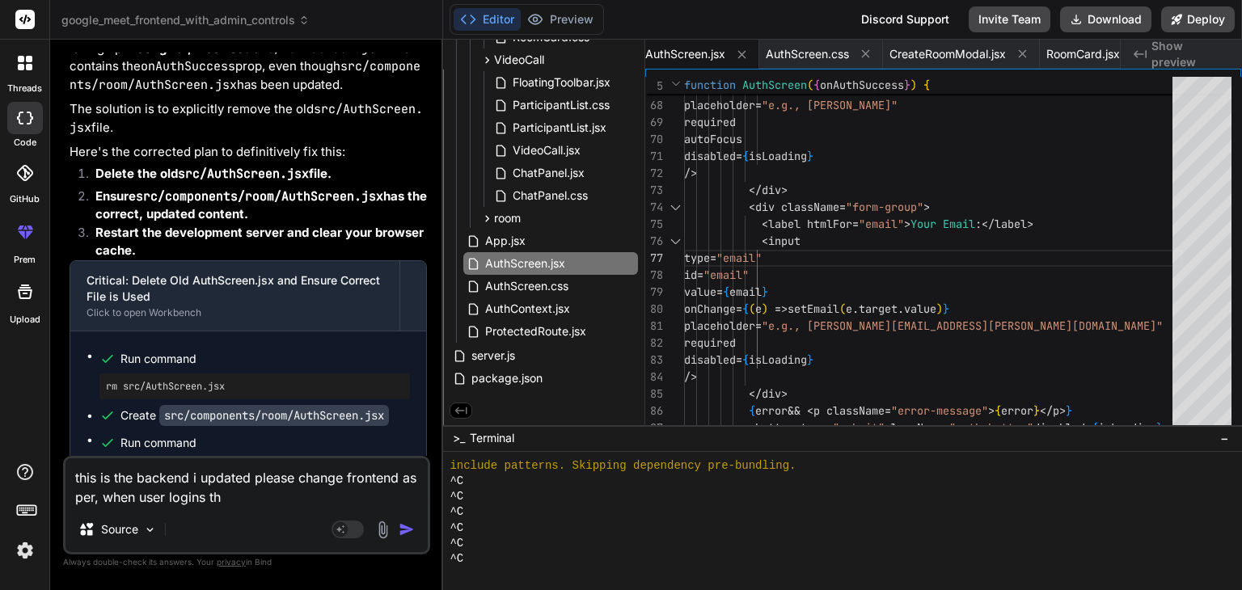
type textarea "x"
type textarea "this is the backend i updated please change frontend as per, when user logins t…"
type textarea "x"
type textarea "this is the backend i updated please change frontend as per, when user logins t…"
type textarea "x"
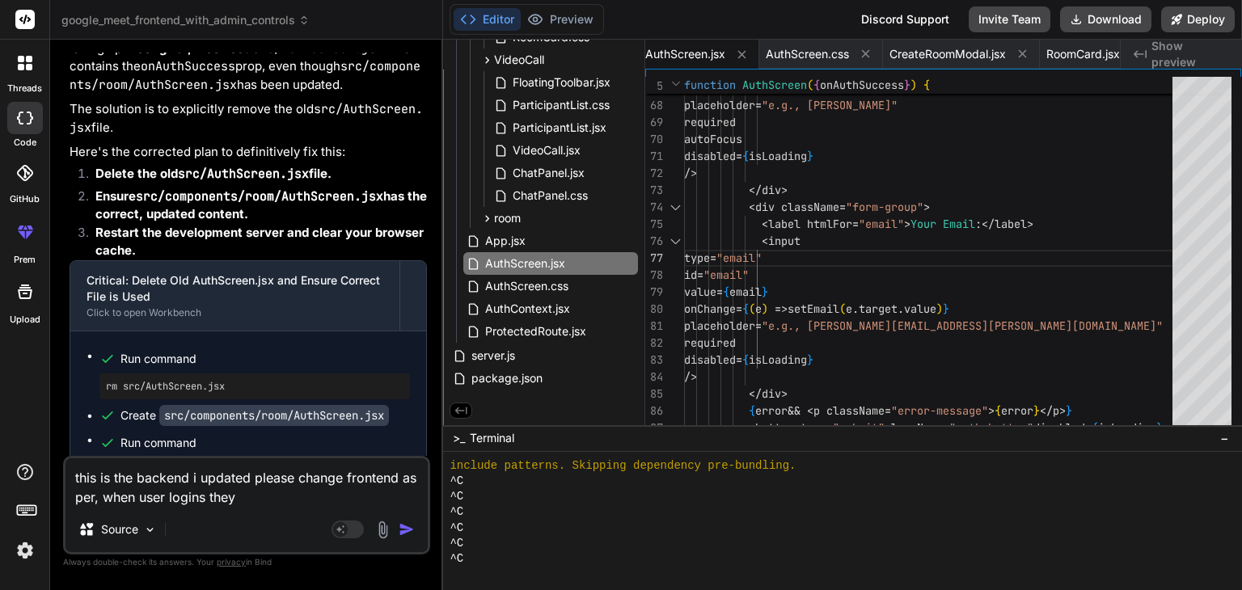
type textarea "this is the backend i updated please change frontend as per, when user logins t…"
type textarea "x"
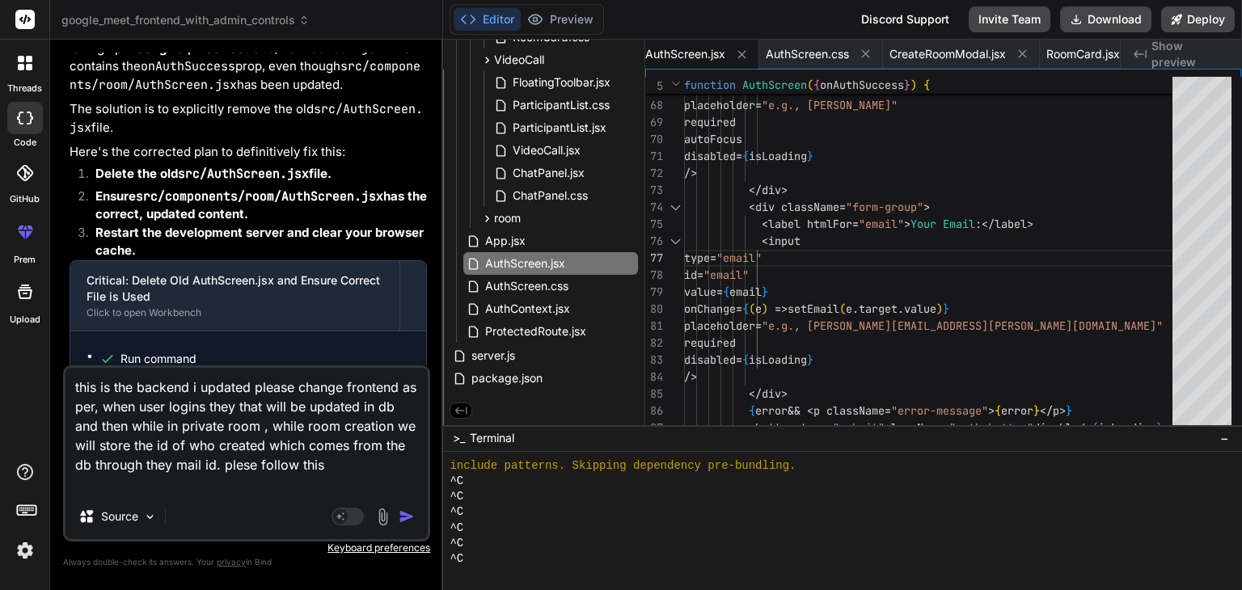
paste textarea "const express = require('express'); const http = require('http'); const socketI…"
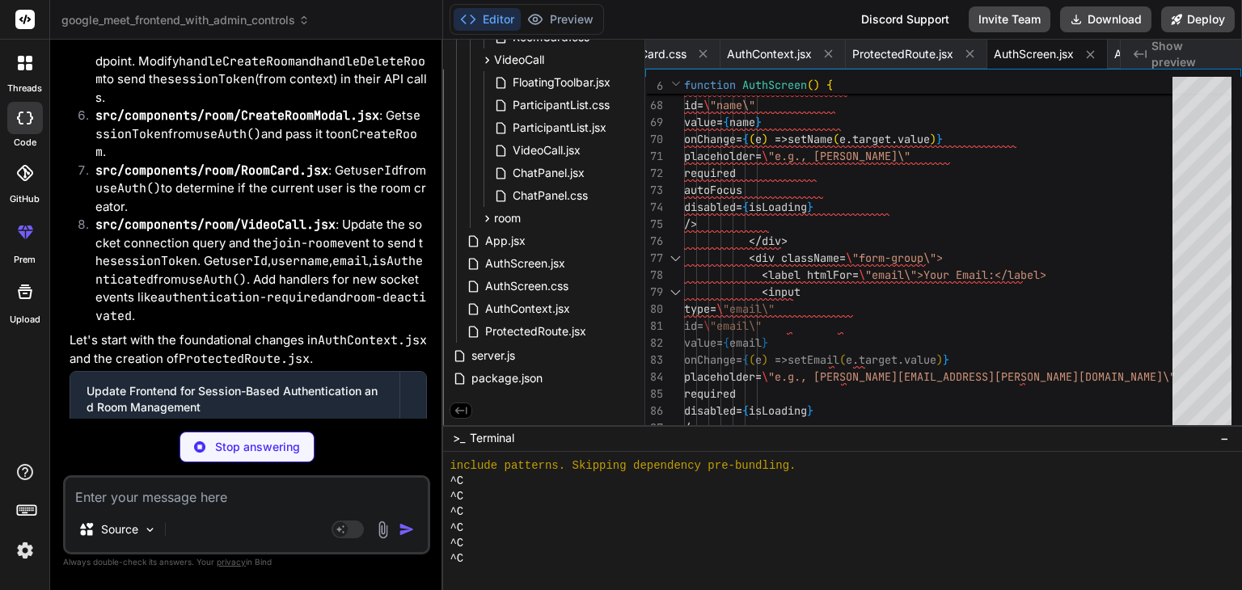
scroll to position [75232, 0]
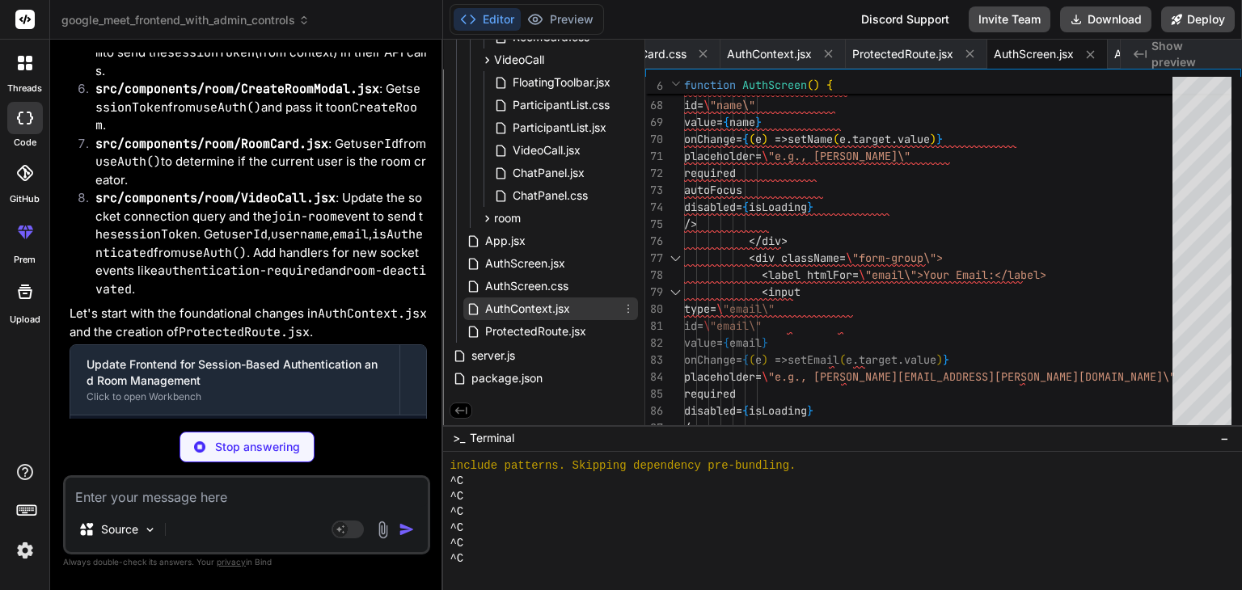
click at [497, 305] on span "AuthContext.jsx" at bounding box center [527, 308] width 88 height 19
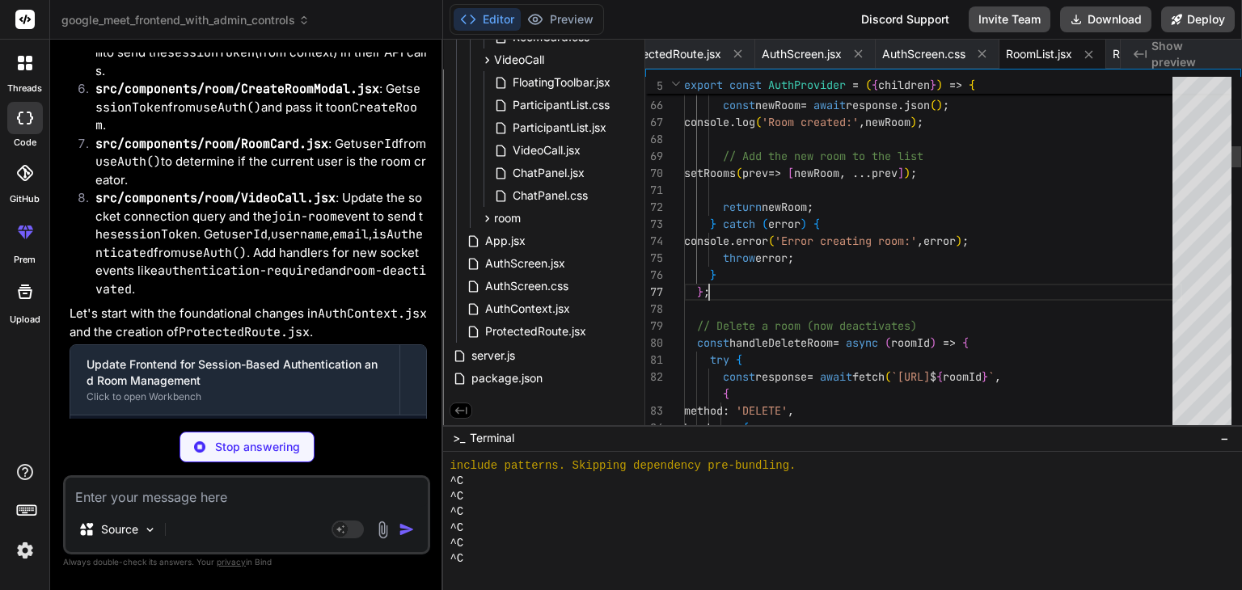
scroll to position [0, 0]
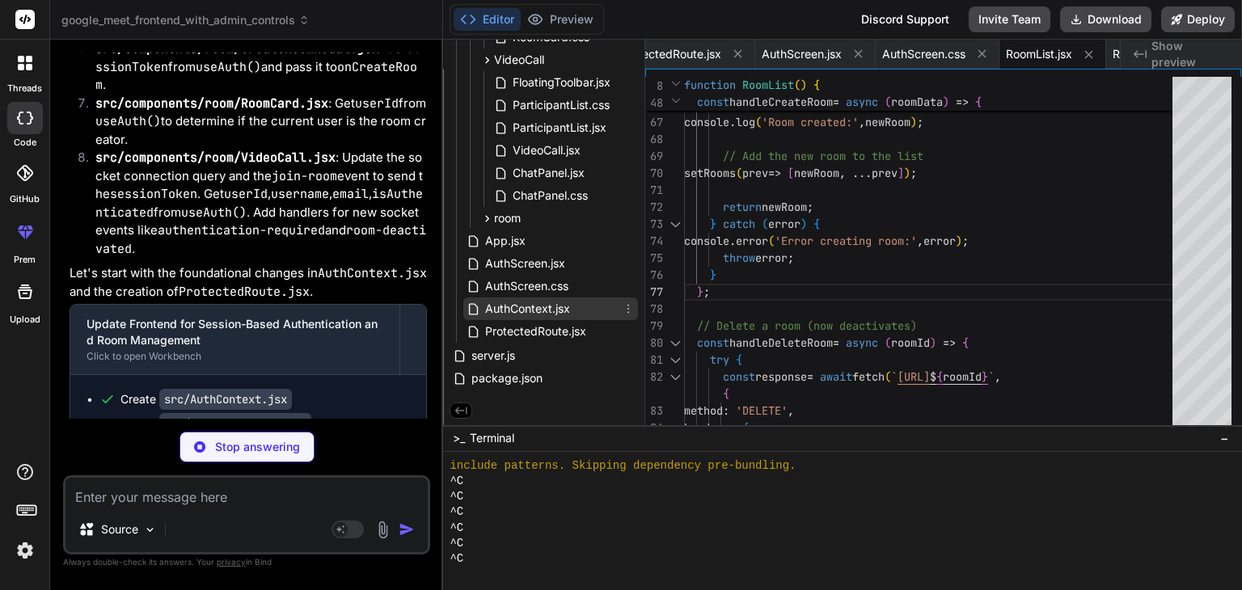
click at [531, 306] on span "AuthContext.jsx" at bounding box center [527, 308] width 88 height 19
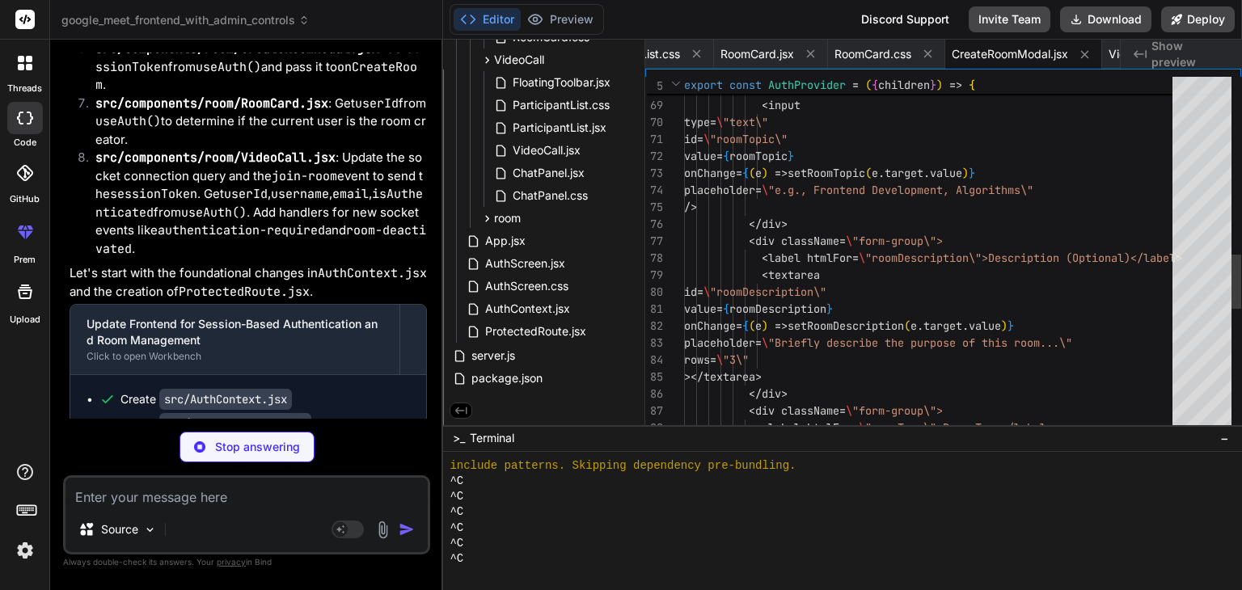
scroll to position [0, 0]
click at [794, 311] on div "< div className = \ "form-group\"> < label htmlFor = \ "roomTopic\">Topic (Opti…" at bounding box center [933, 80] width 498 height 2309
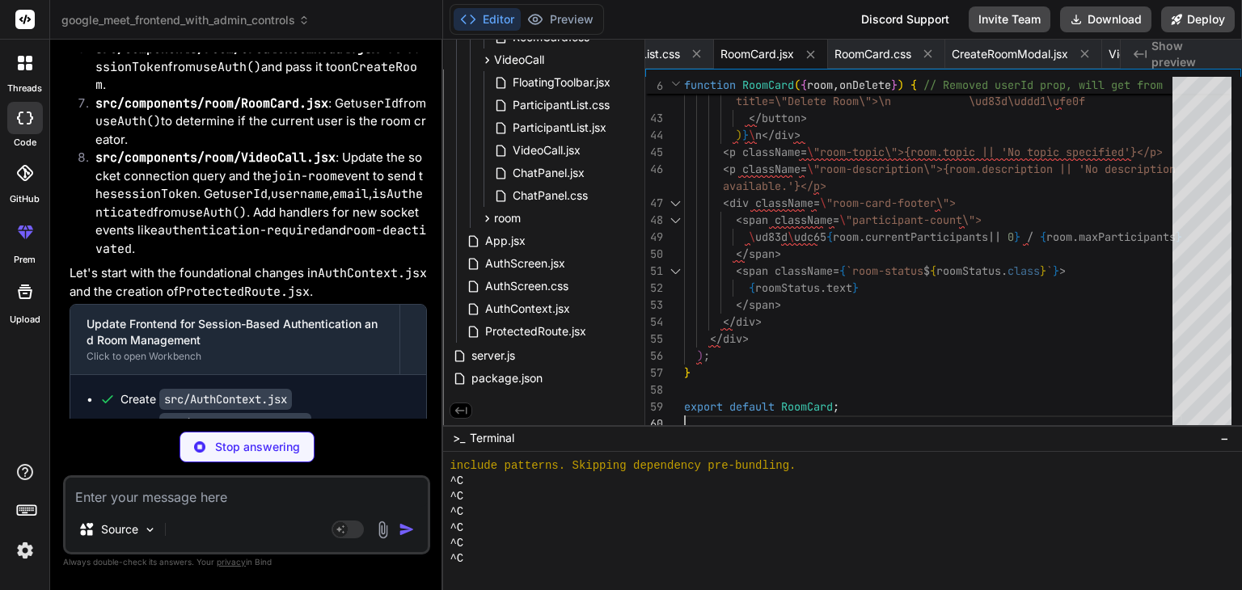
scroll to position [75321, 0]
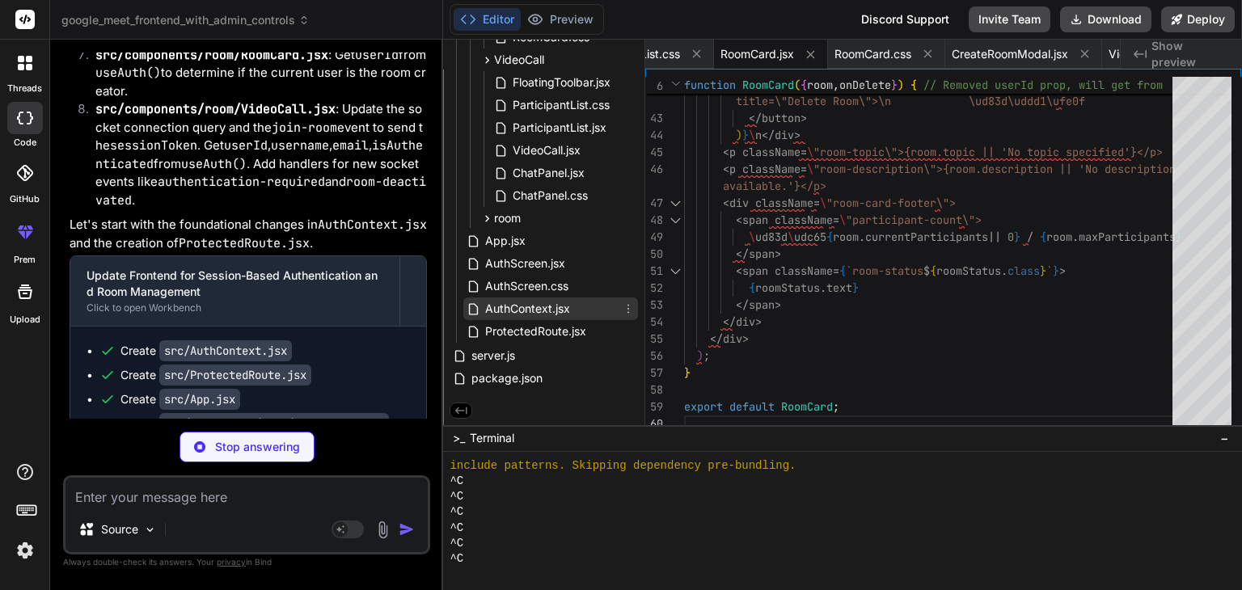
click at [521, 312] on span "AuthContext.jsx" at bounding box center [527, 308] width 88 height 19
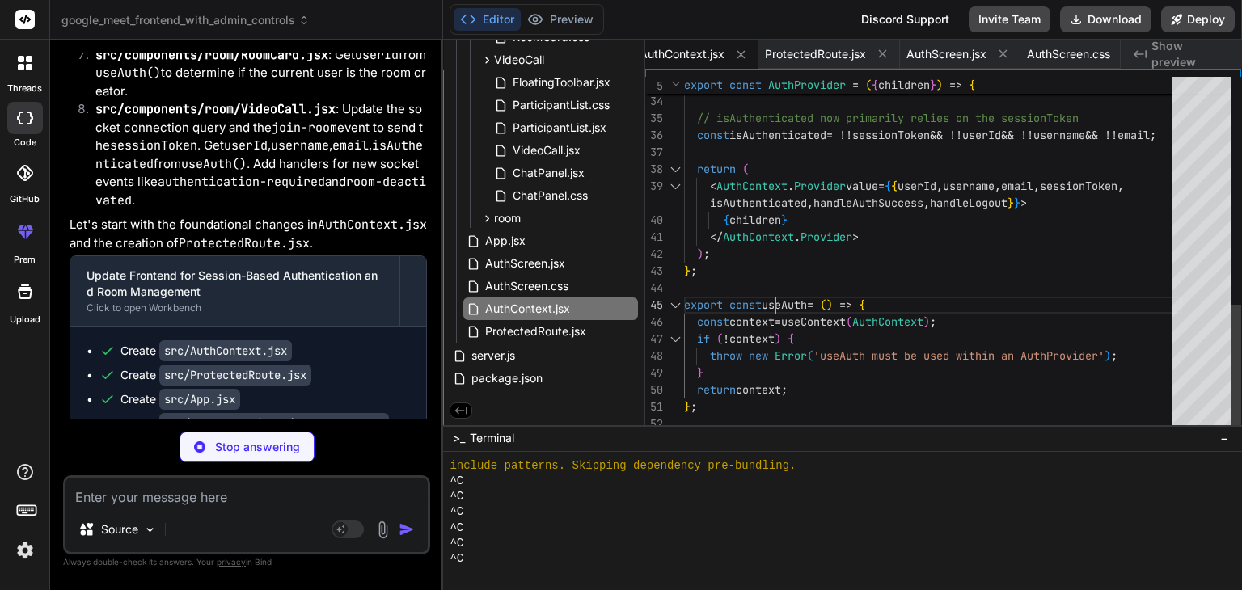
scroll to position [0, 0]
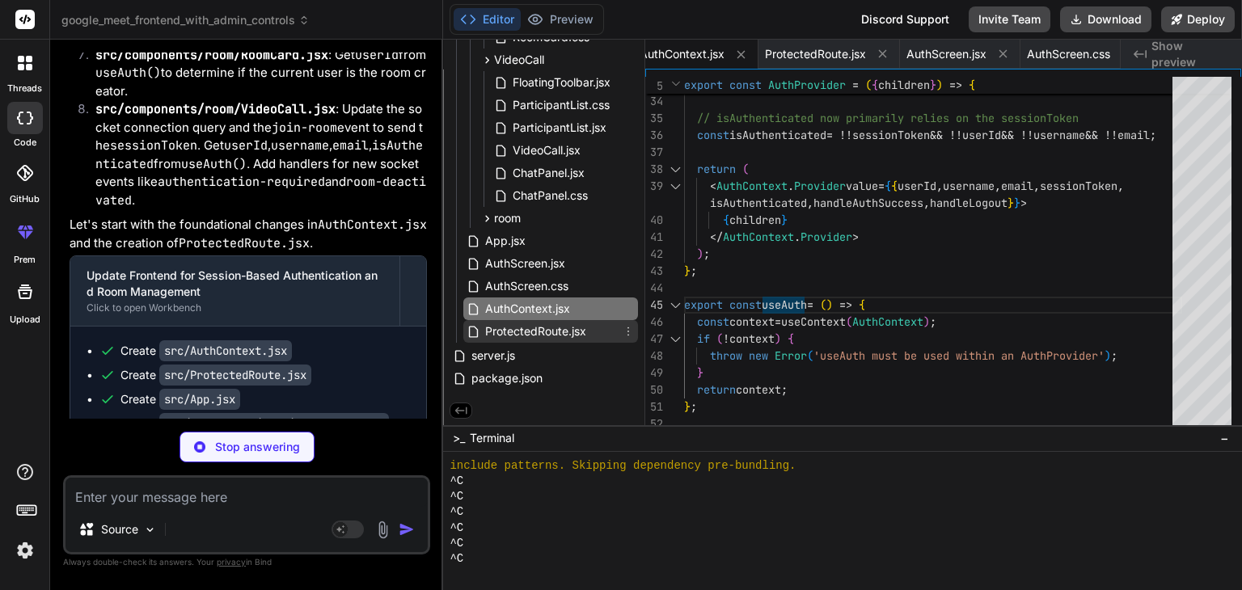
scroll to position [219, 0]
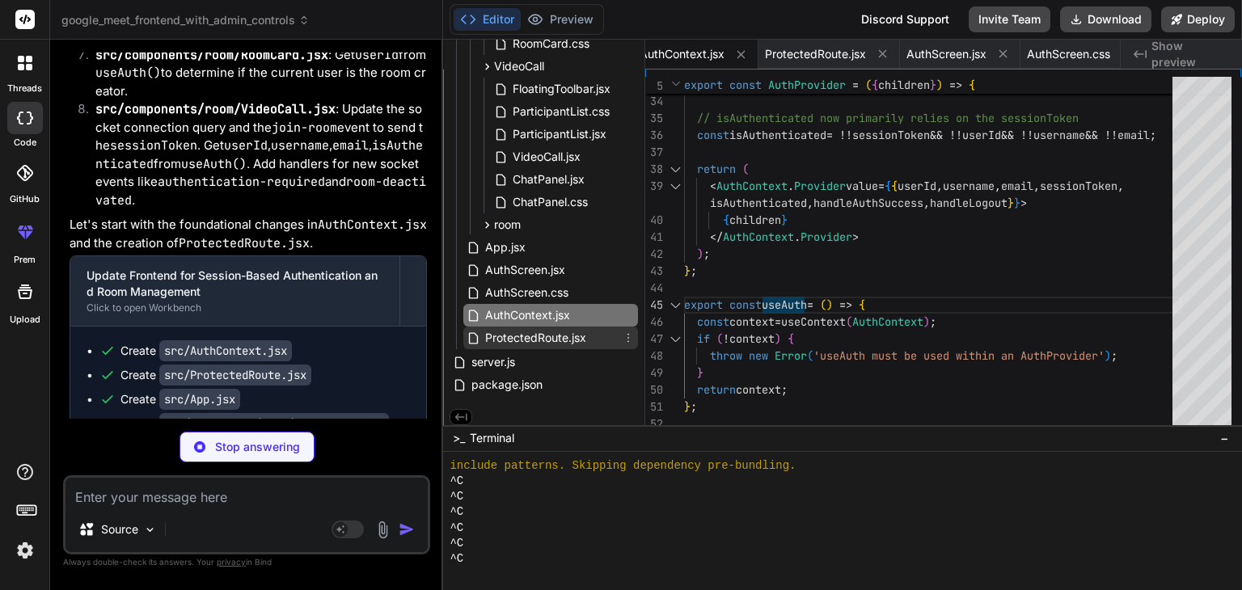
click at [528, 332] on span "ProtectedRoute.jsx" at bounding box center [535, 337] width 104 height 19
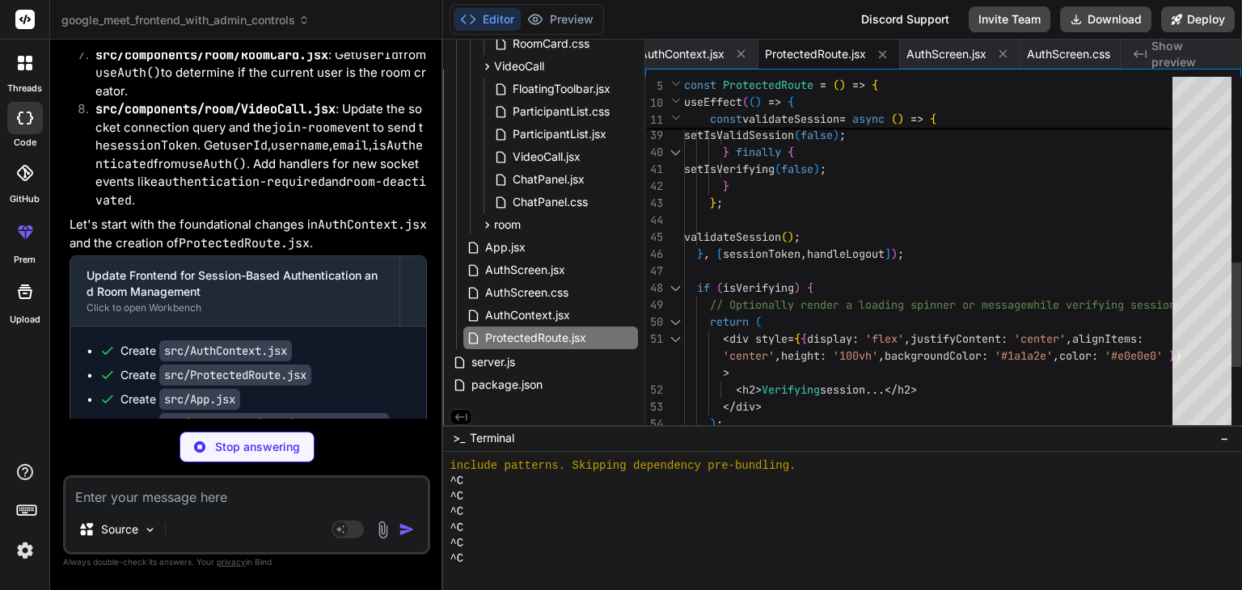
scroll to position [0, 0]
click at [842, 243] on div "} ; validateSession ( ) ; } , [ sessionToken , handleLogout ] ) ; if ( isVerify…" at bounding box center [933, 50] width 498 height 1205
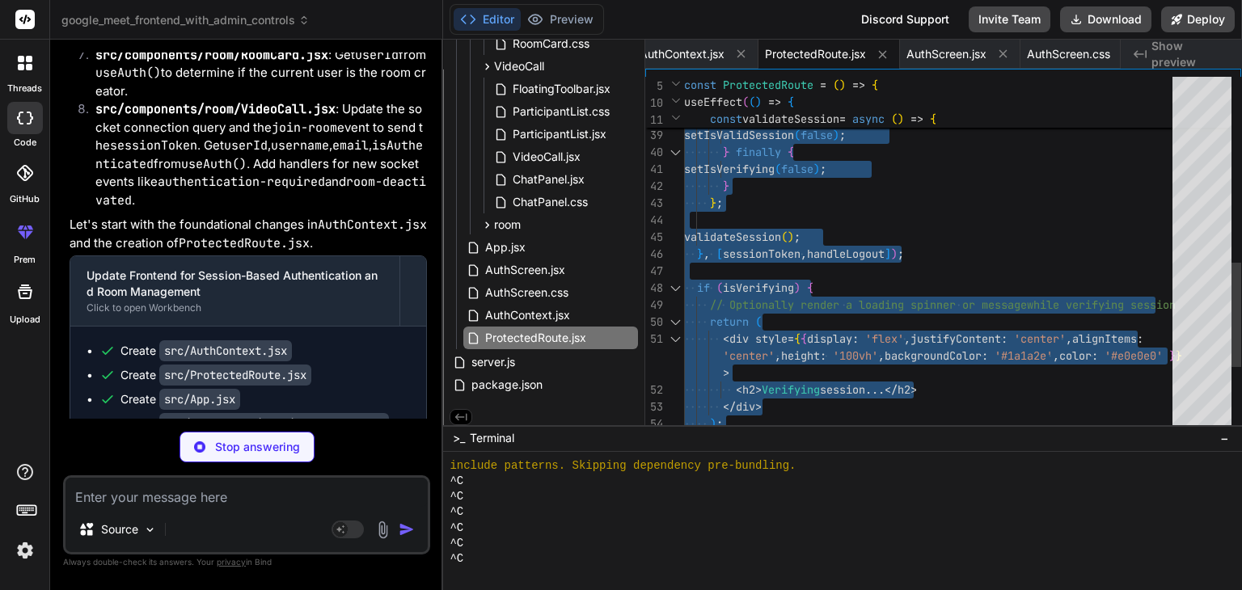
click at [842, 243] on div "} ; validateSession ( ) ; } , [ sessionToken , handleLogout ] ) ; if ( isVerify…" at bounding box center [933, 50] width 498 height 1205
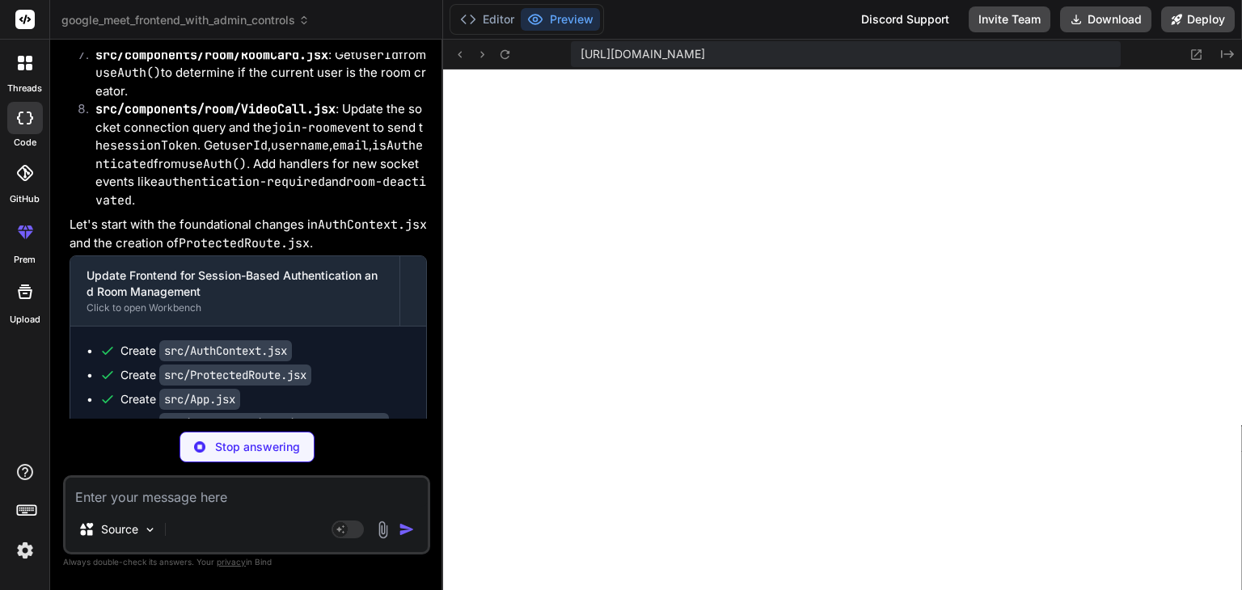
scroll to position [5820, 0]
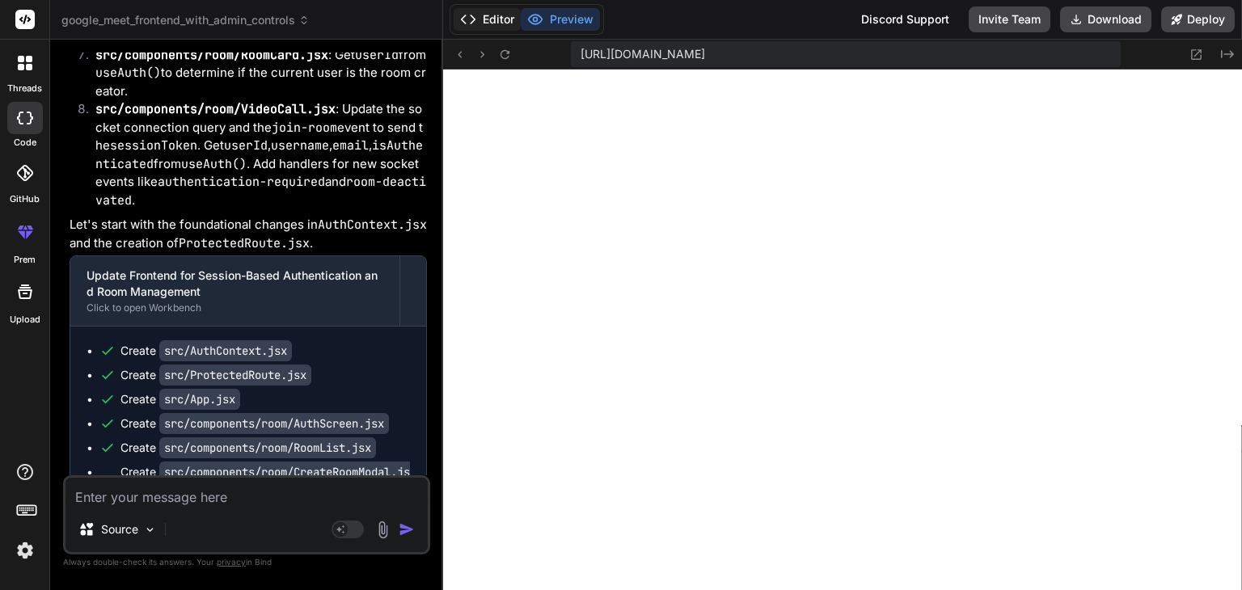
click at [486, 23] on button "Editor" at bounding box center [486, 19] width 67 height 23
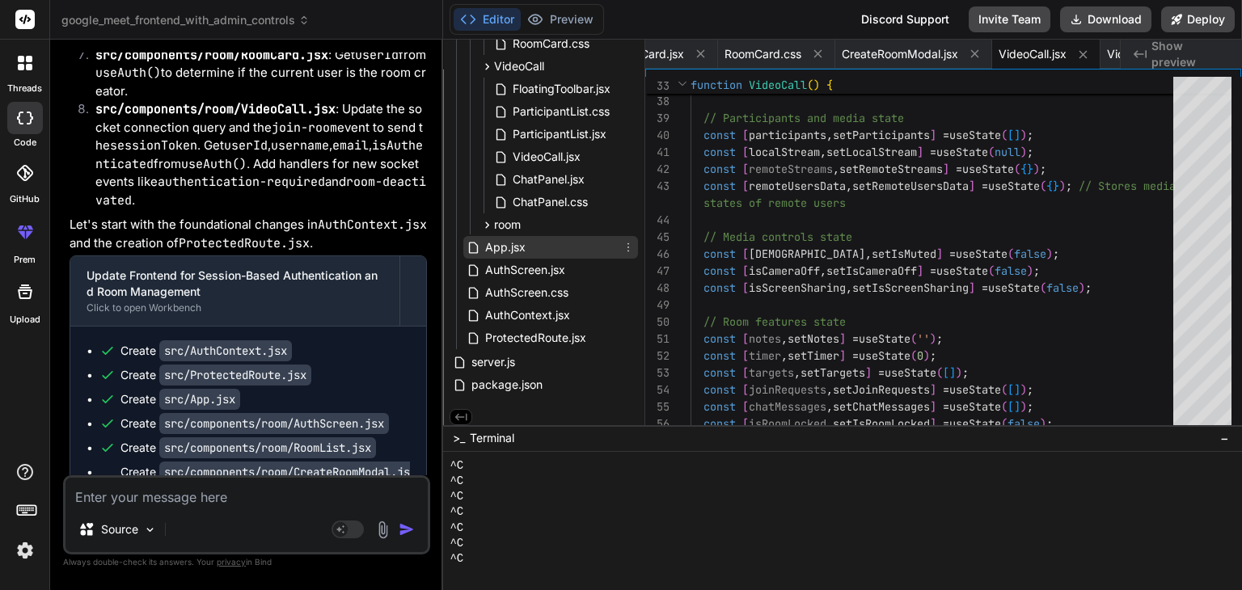
click at [530, 251] on div "App.jsx" at bounding box center [550, 247] width 175 height 23
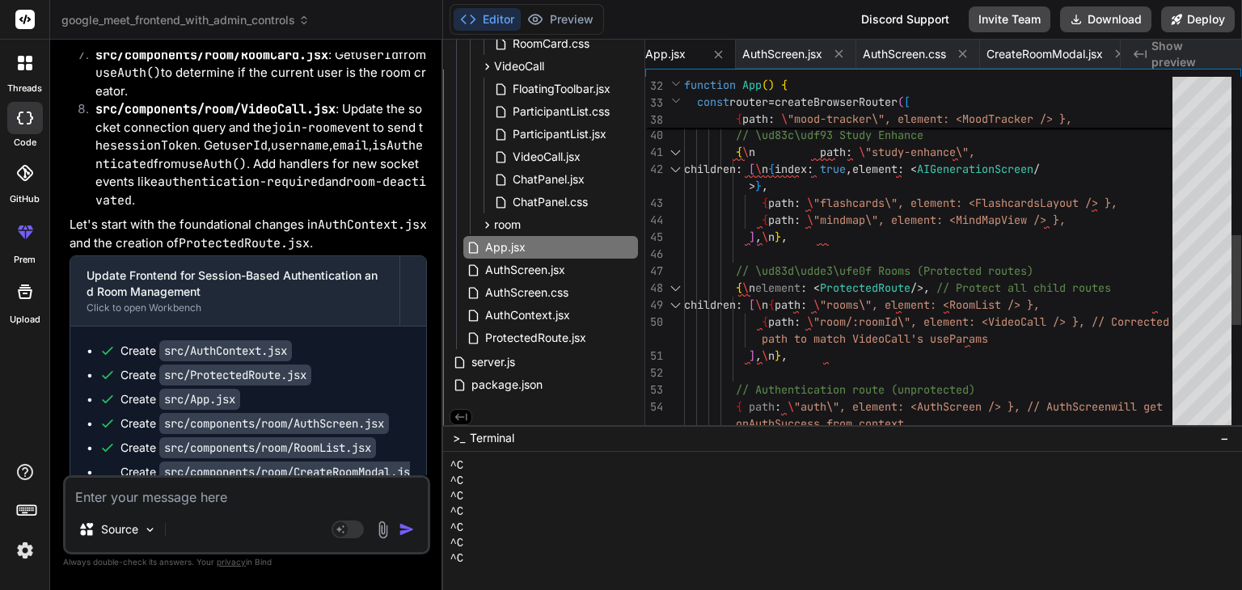
scroll to position [0, 0]
click at [836, 246] on div "// \ud83d\udcca Mood Tracker { path : \ "mood-tracker\", element: <MoodTracker …" at bounding box center [933, 152] width 498 height 1409
click at [525, 268] on span "AuthScreen.jsx" at bounding box center [524, 269] width 83 height 19
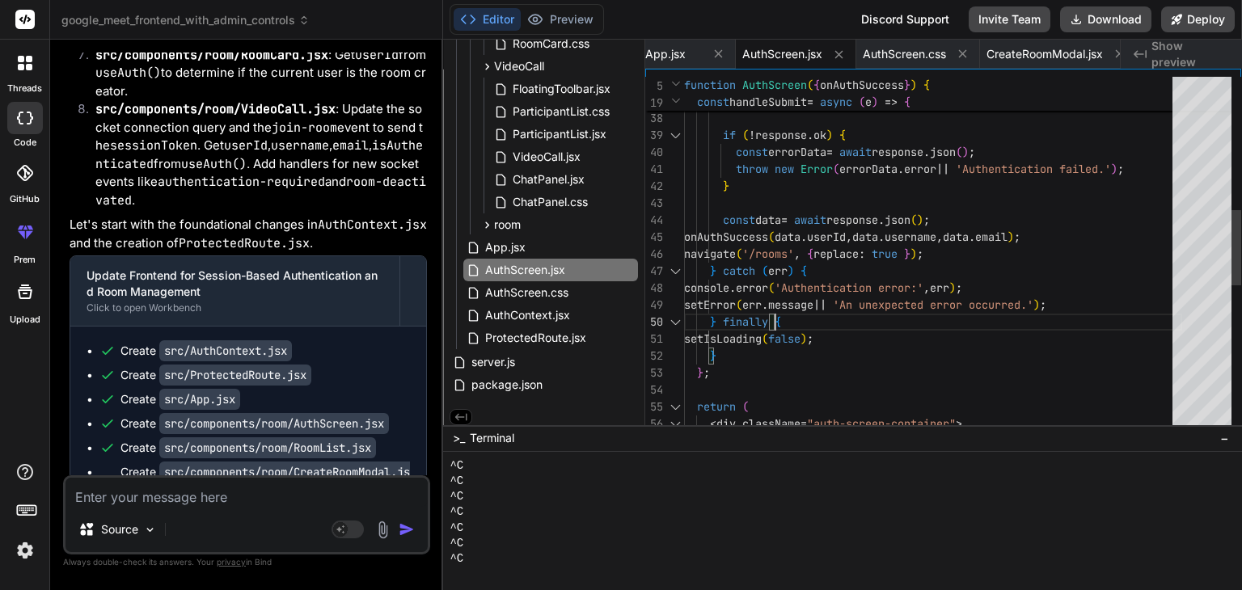
click at [883, 308] on div "} ) ; if ( ! response . ok ) { const errorData = await response . json ( ) ; th…" at bounding box center [933, 288] width 498 height 1681
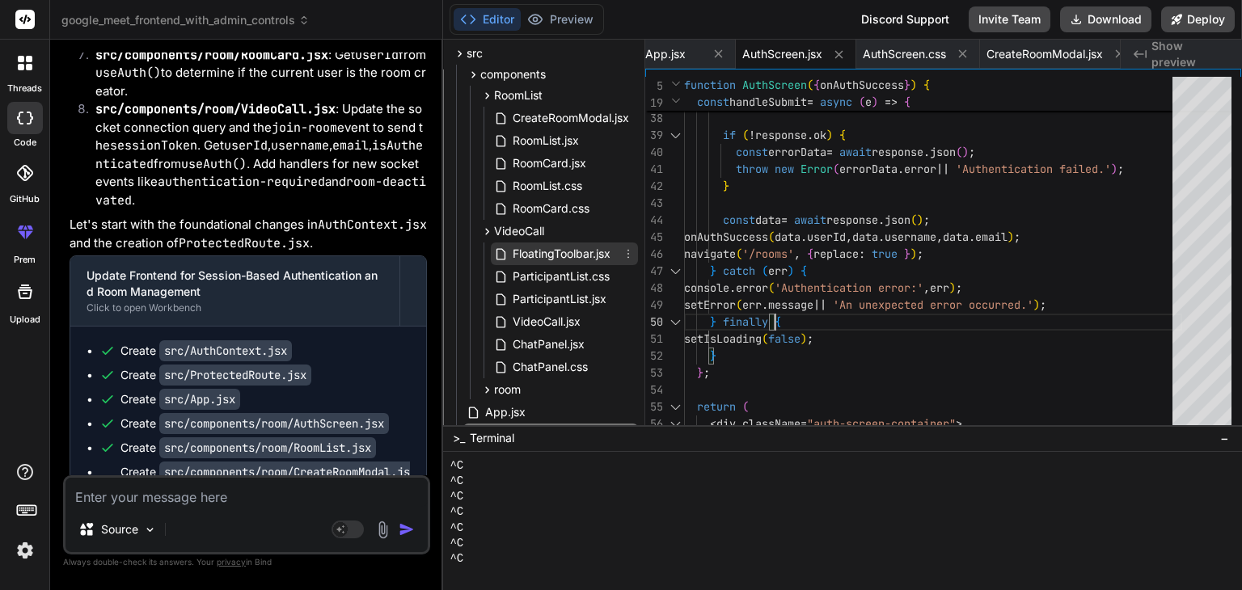
scroll to position [50, 0]
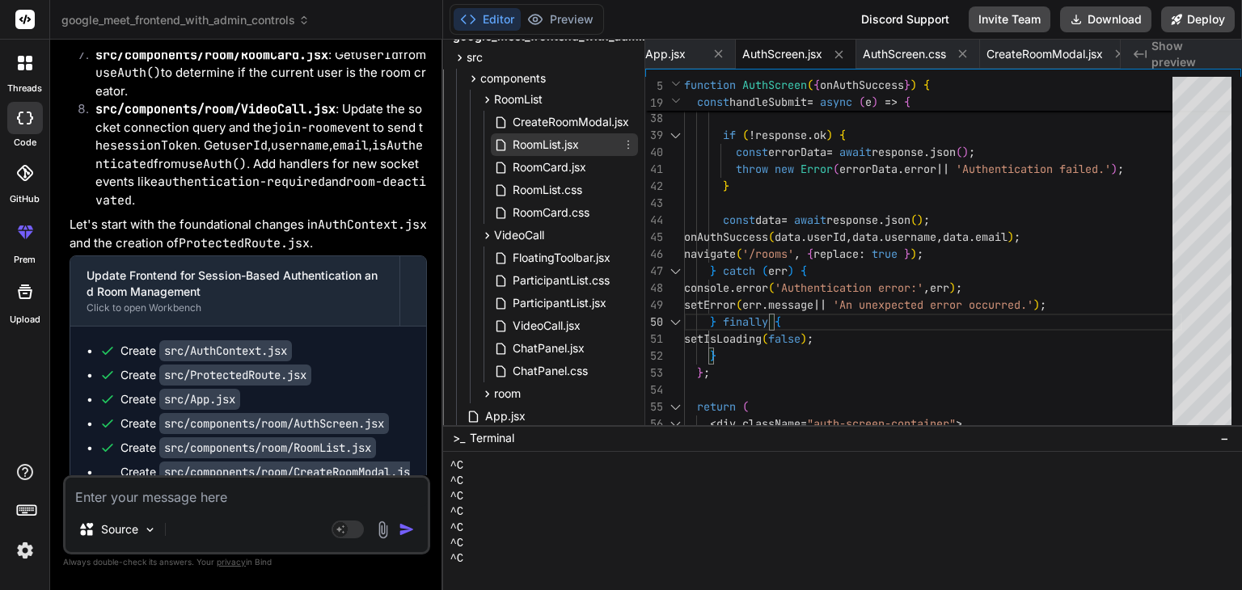
click at [549, 150] on span "RoomList.jsx" at bounding box center [546, 144] width 70 height 19
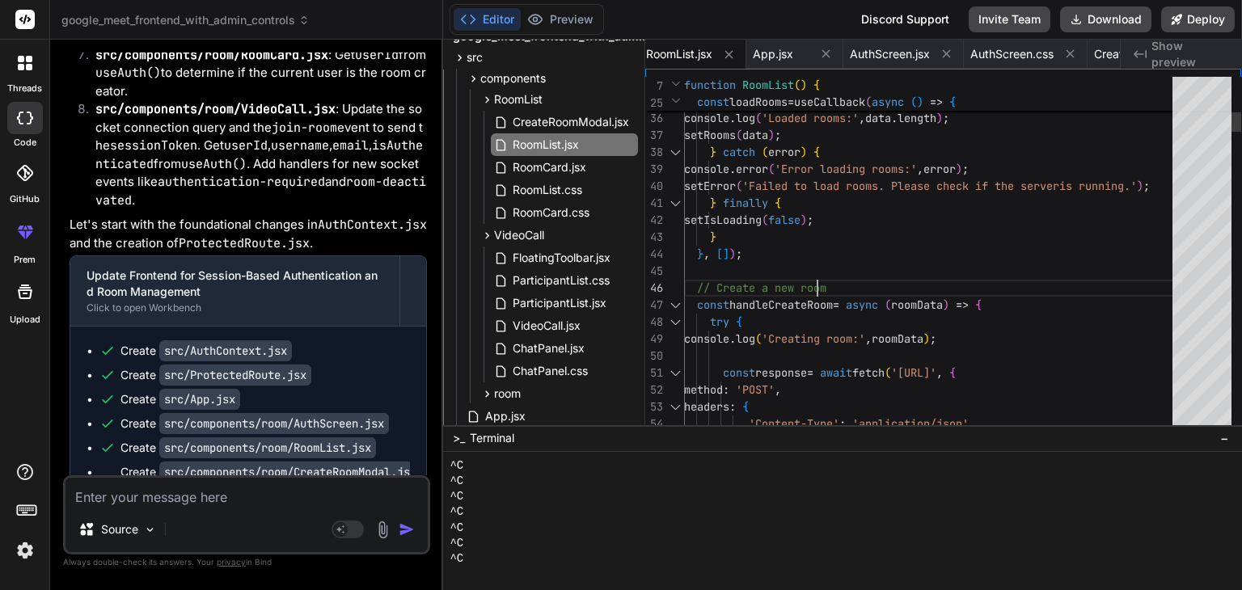
scroll to position [0, 0]
click at [548, 120] on span "CreateRoomModal.jsx" at bounding box center [571, 121] width 120 height 19
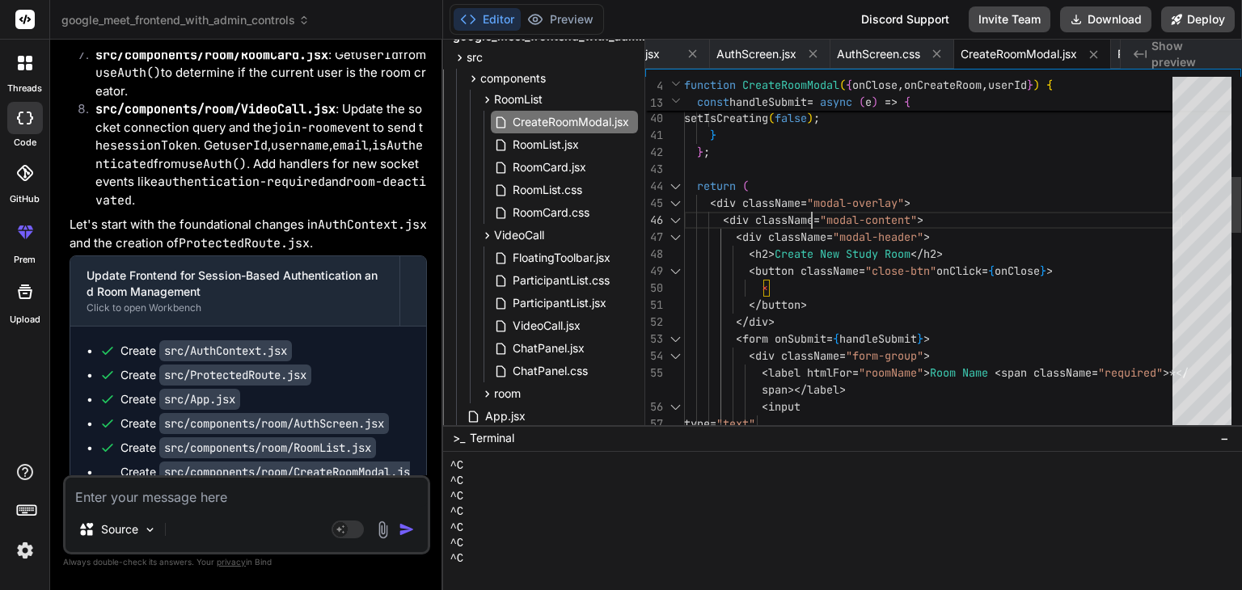
click at [821, 213] on div "setError ( err . message || 'Failed to create room. Please try again.' ) ; } fi…" at bounding box center [933, 568] width 498 height 2241
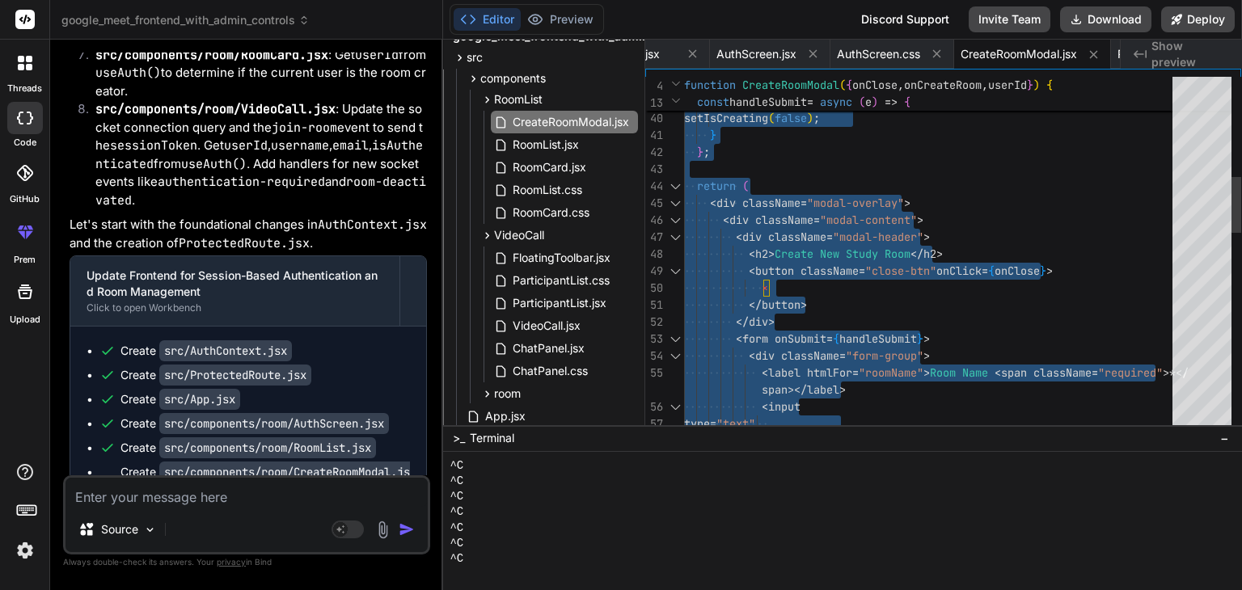
click at [821, 213] on div "setError ( err . message || 'Failed to create room. Please try again.' ) ; } fi…" at bounding box center [933, 568] width 498 height 2241
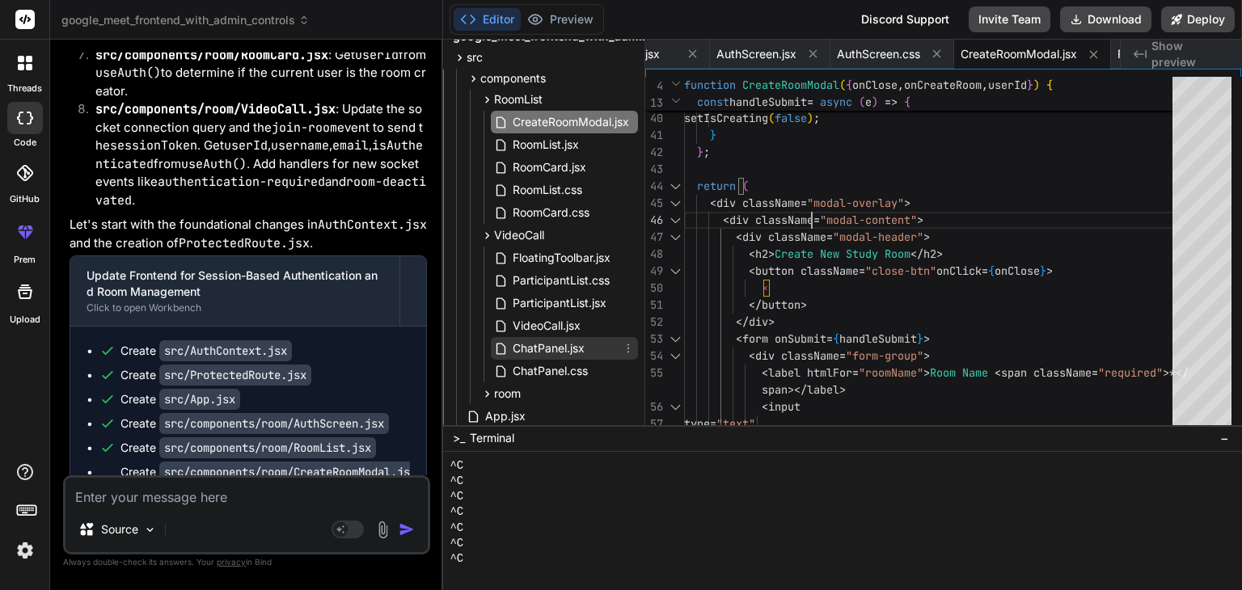
scroll to position [92, 0]
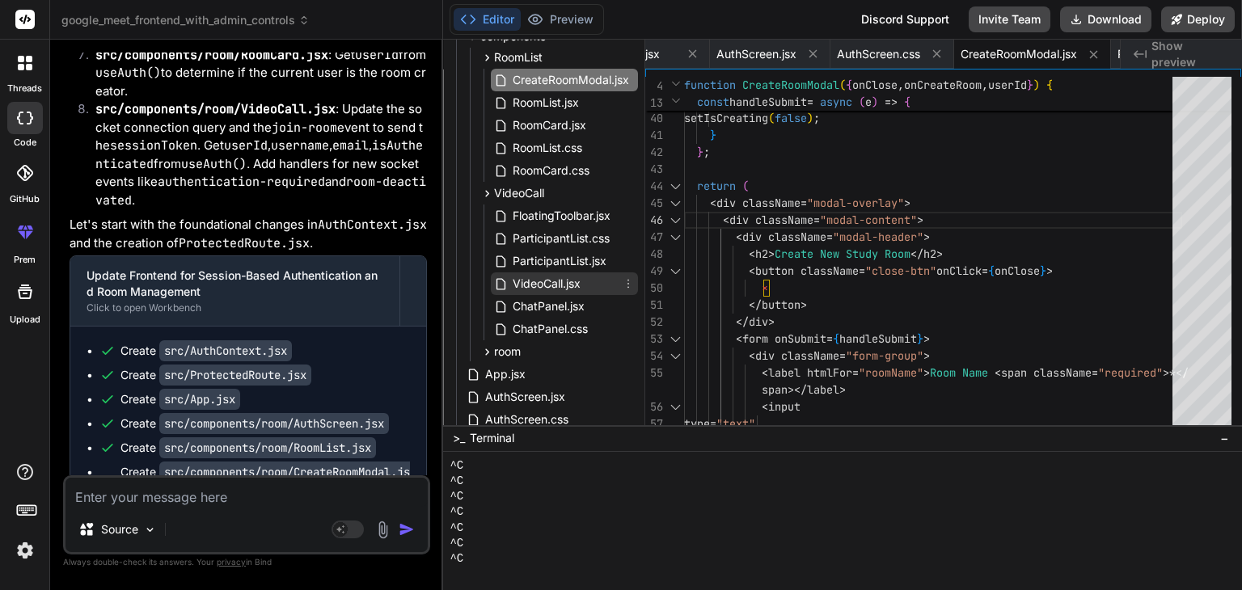
click at [534, 292] on span "VideoCall.jsx" at bounding box center [546, 283] width 71 height 19
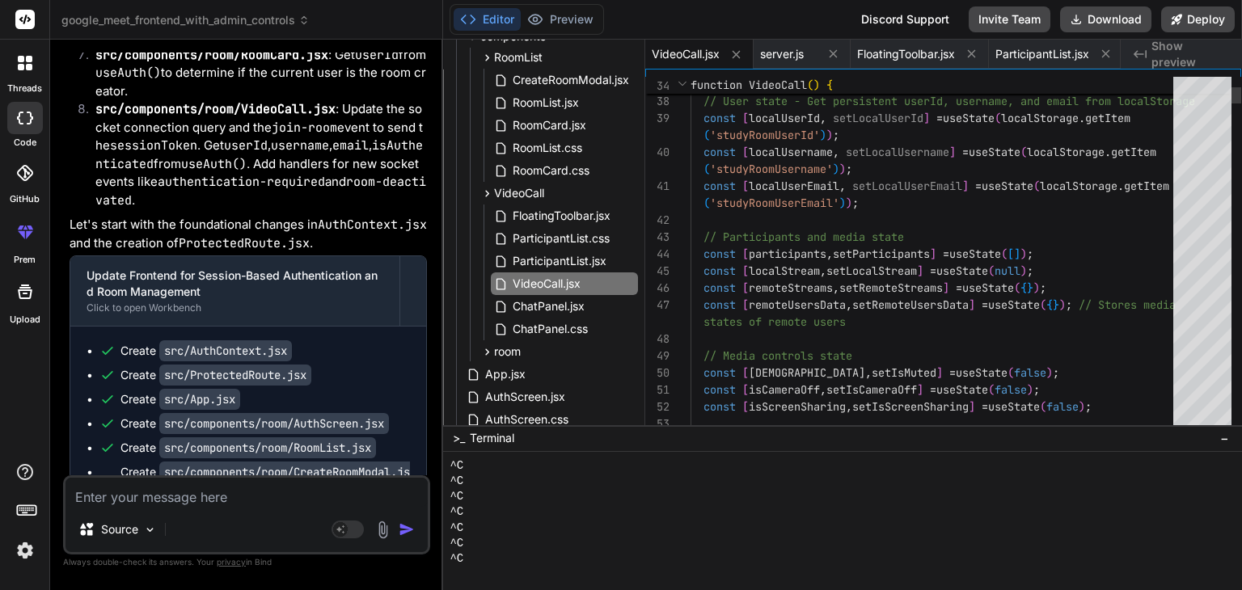
scroll to position [0, 0]
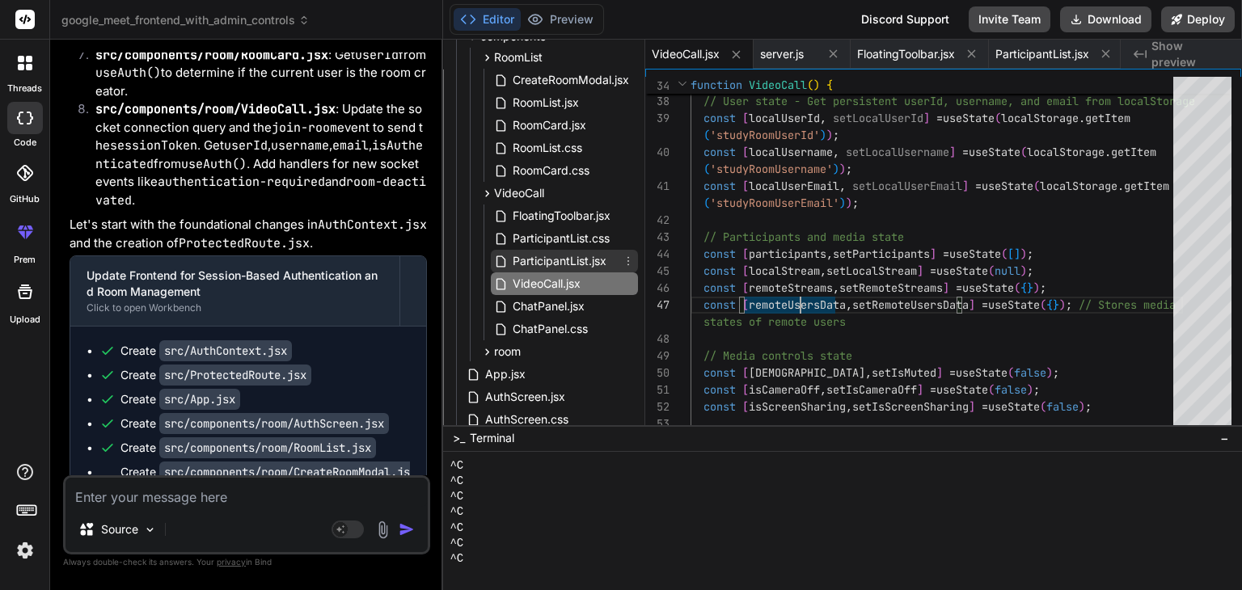
scroll to position [229, 0]
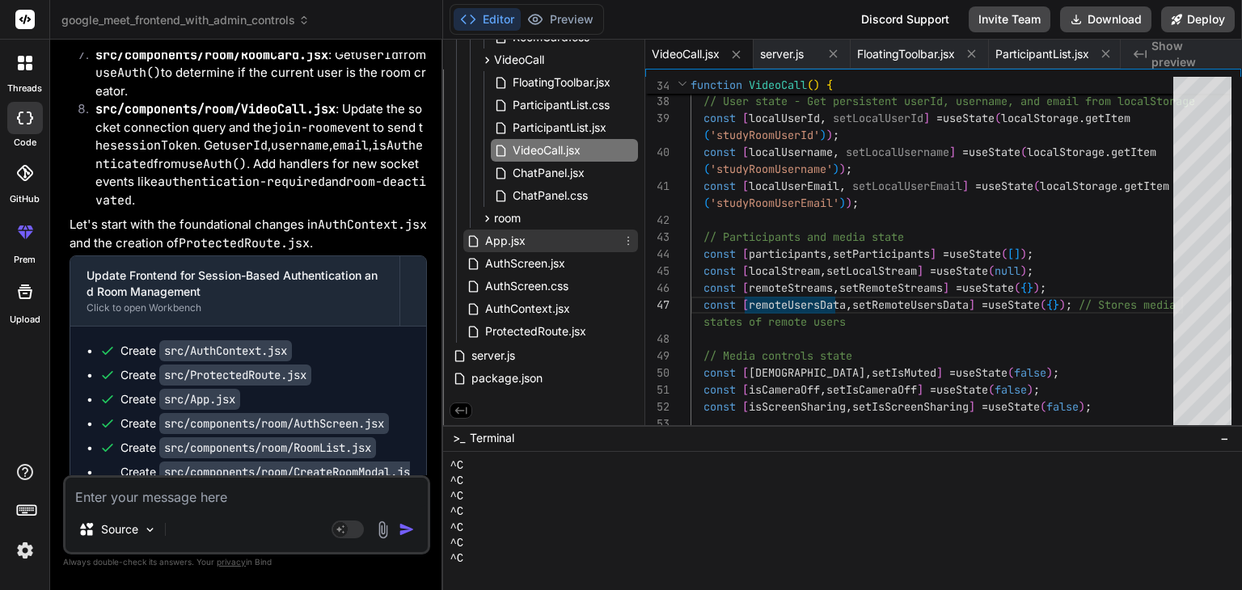
click at [517, 241] on span "App.jsx" at bounding box center [505, 240] width 44 height 19
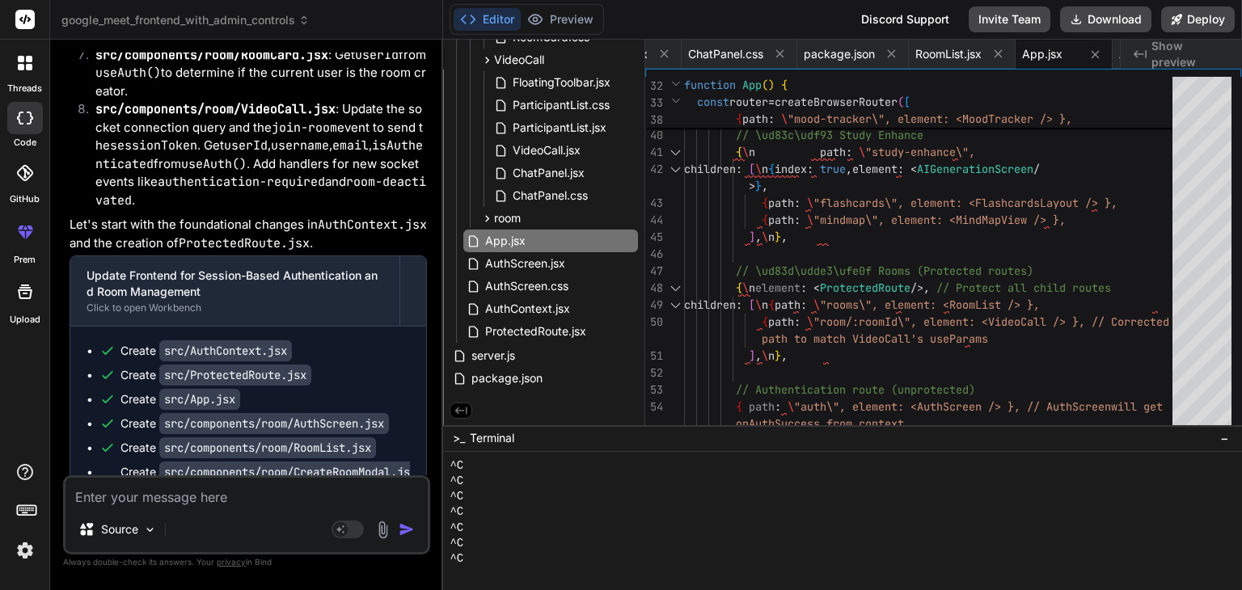
click at [262, 491] on textarea at bounding box center [246, 492] width 362 height 29
paste textarea "Authentication error: TypeError: onAuthSuccess is not a function at handleSubmi…"
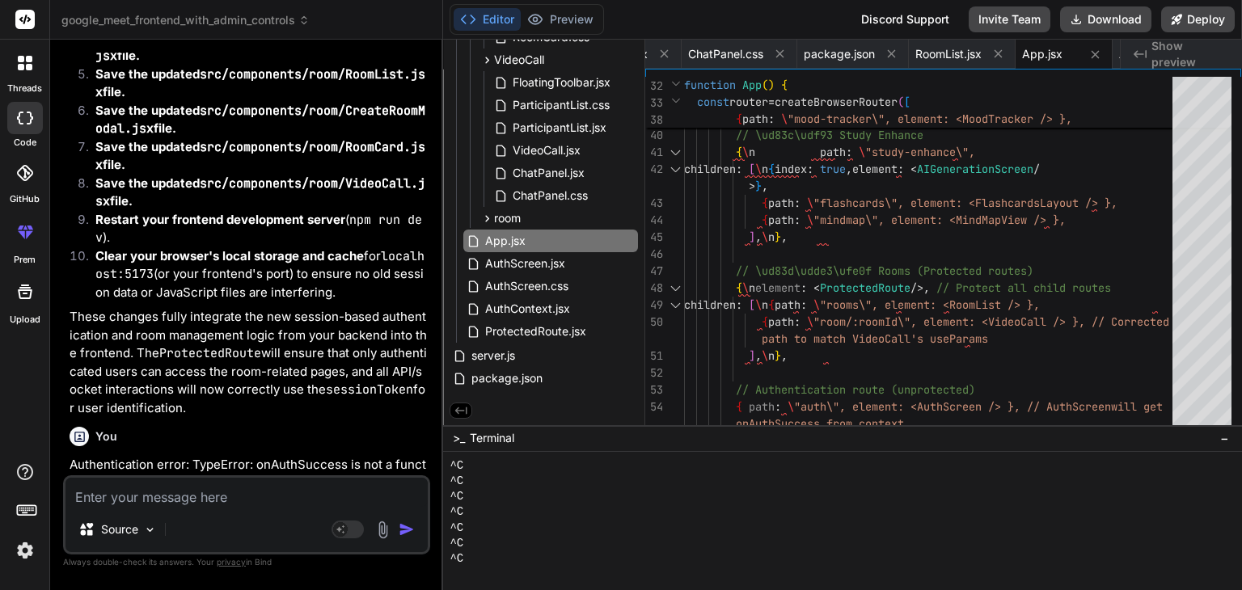
scroll to position [76030, 0]
